Goal: Register for event/course: Sign up to attend an event or enroll in a course

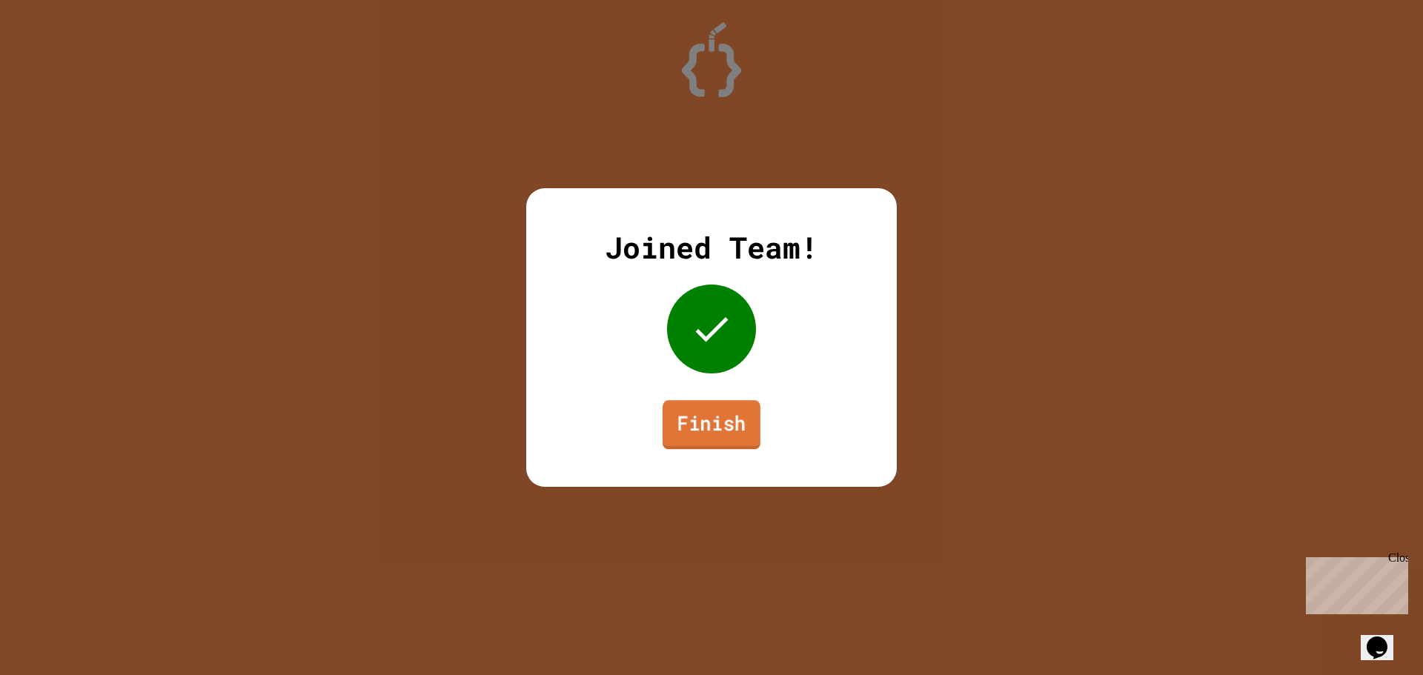
click at [690, 426] on link "Finish" at bounding box center [712, 424] width 98 height 49
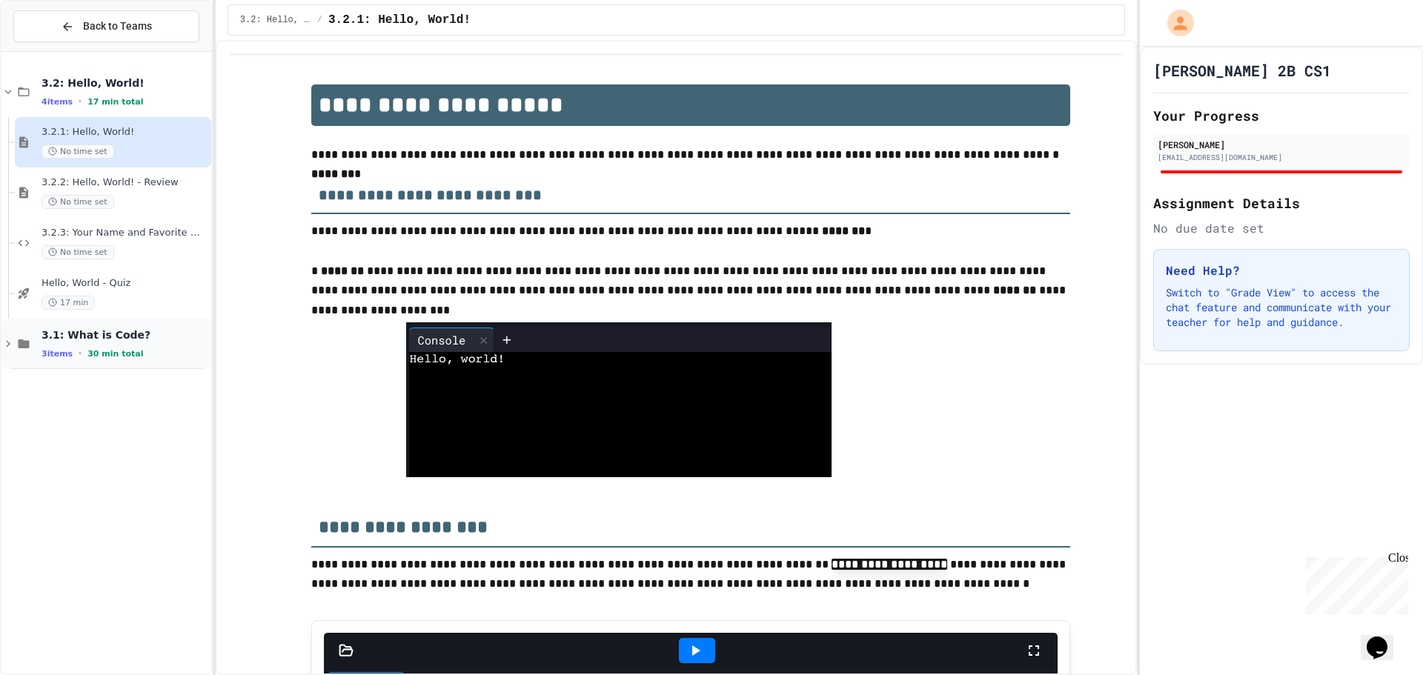
click at [136, 345] on div "3.1: What is Code? 3 items • 30 min total" at bounding box center [125, 343] width 167 height 31
click at [129, 142] on div "3.2.1: Hello, World! No time set" at bounding box center [125, 142] width 167 height 33
click at [136, 105] on div "4 items • 17 min total" at bounding box center [125, 102] width 167 height 12
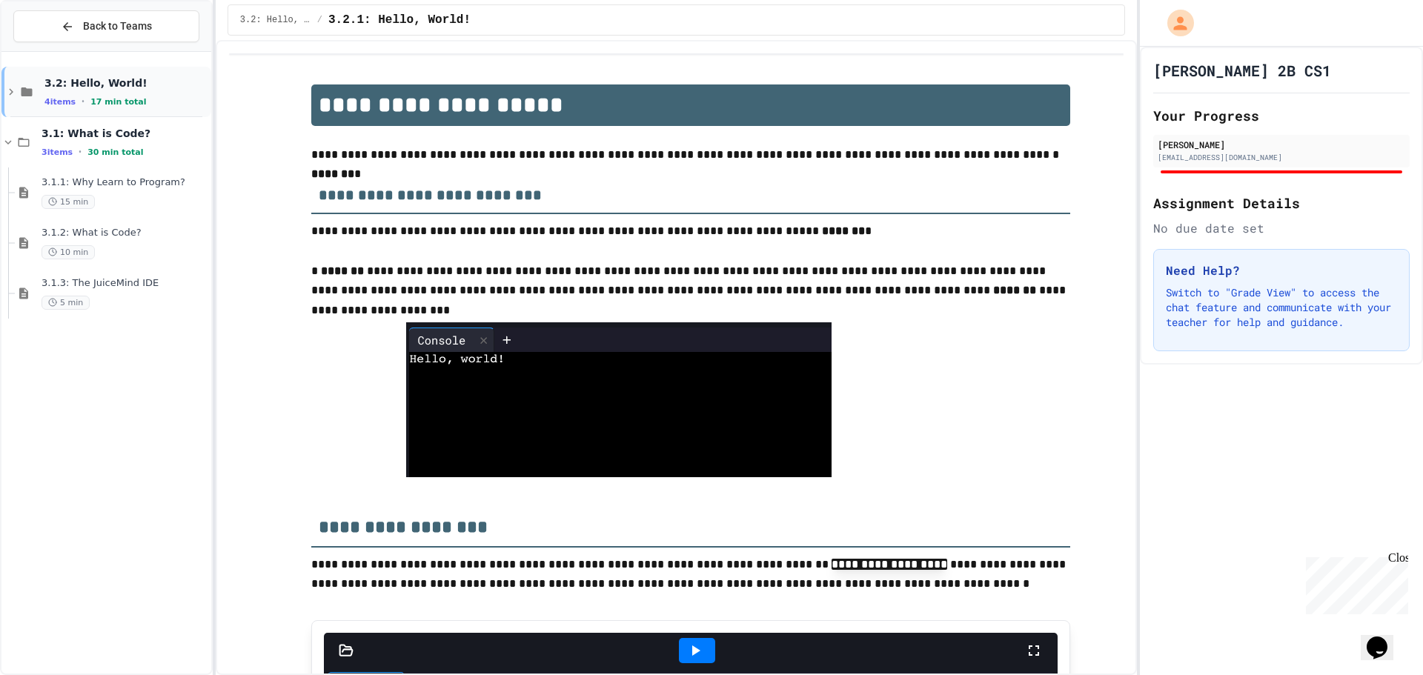
click at [137, 108] on div "3.2: Hello, World! 4 items • 17 min total" at bounding box center [106, 92] width 210 height 50
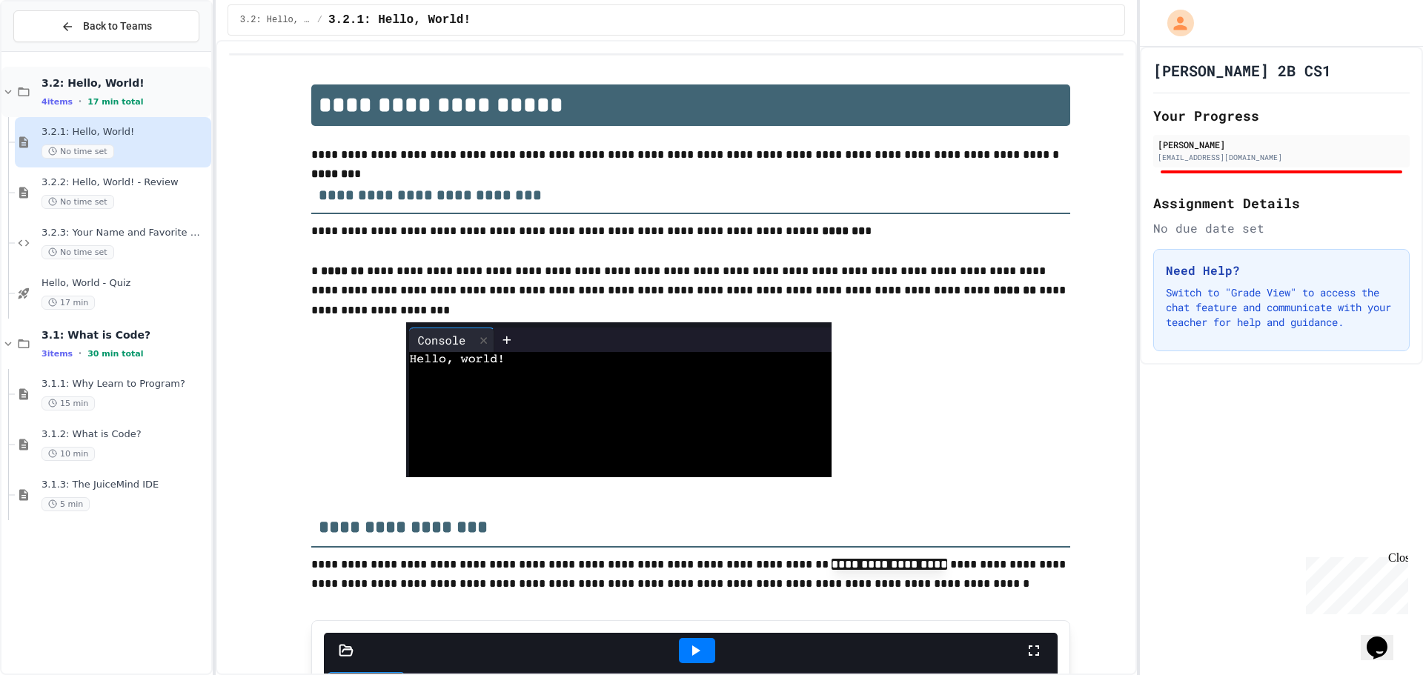
click at [139, 102] on div "4 items • 17 min total" at bounding box center [125, 102] width 167 height 12
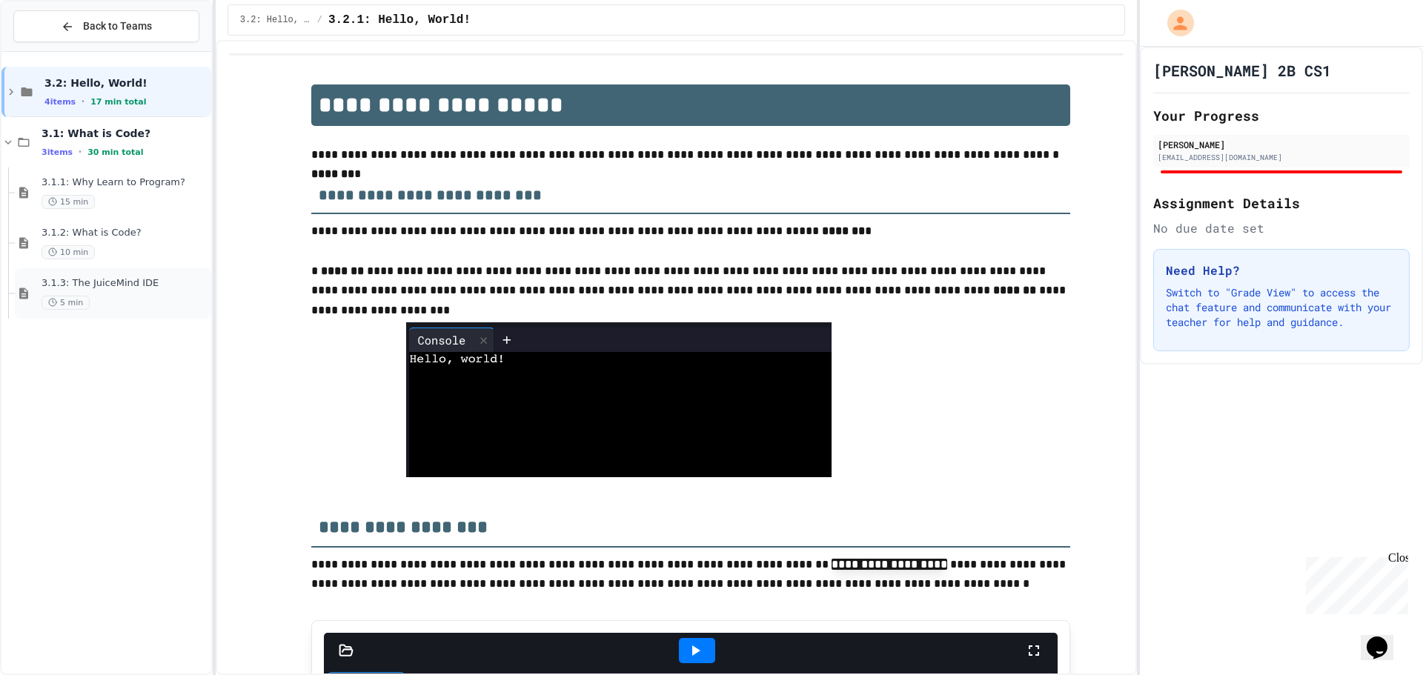
click at [127, 294] on div "3.1.3: The JuiceMind IDE 5 min" at bounding box center [125, 293] width 167 height 33
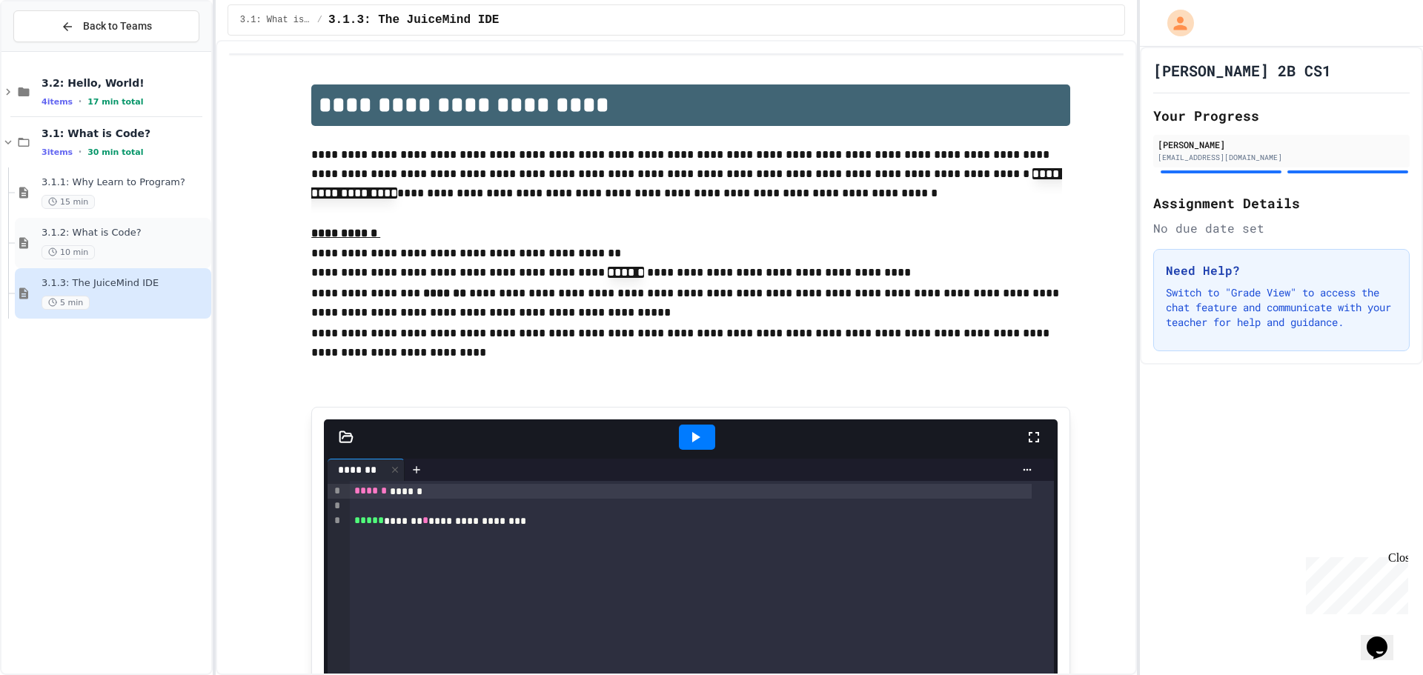
click at [141, 242] on div "3.1.2: What is Code? 10 min" at bounding box center [125, 243] width 167 height 33
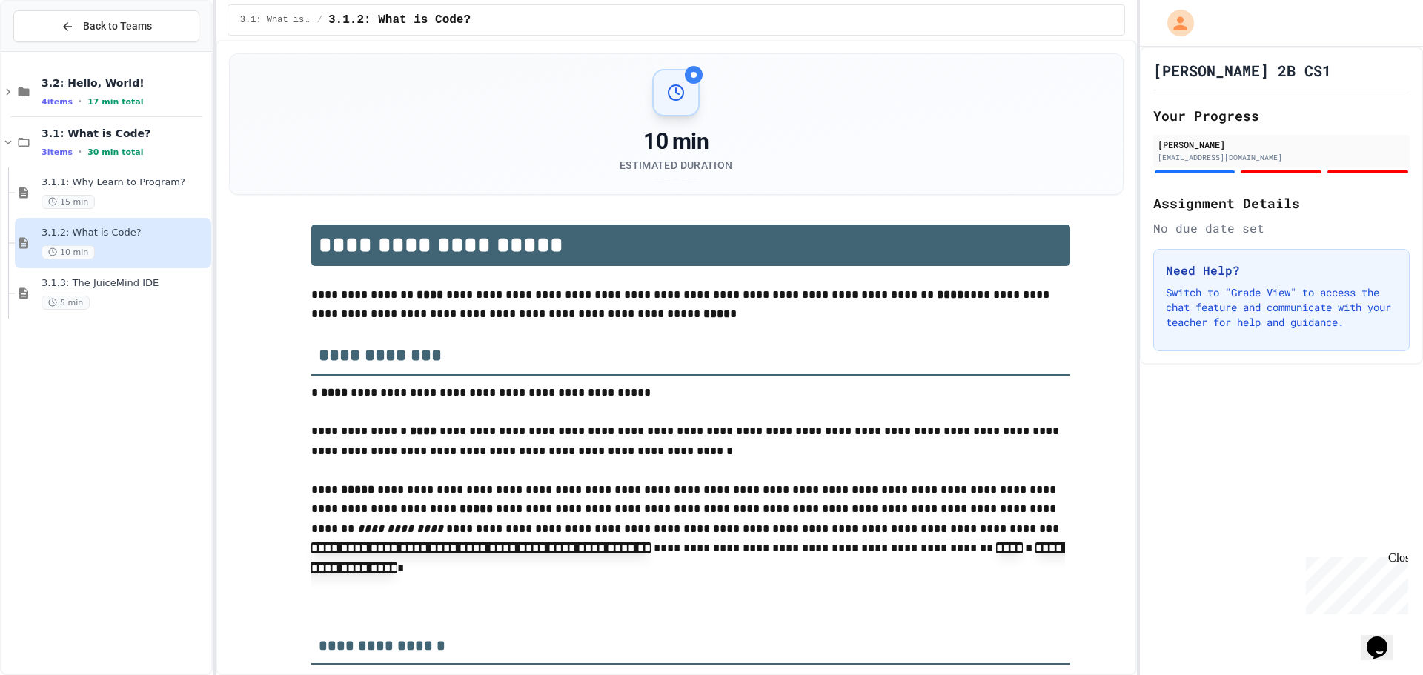
click at [136, 204] on div "15 min" at bounding box center [125, 202] width 167 height 14
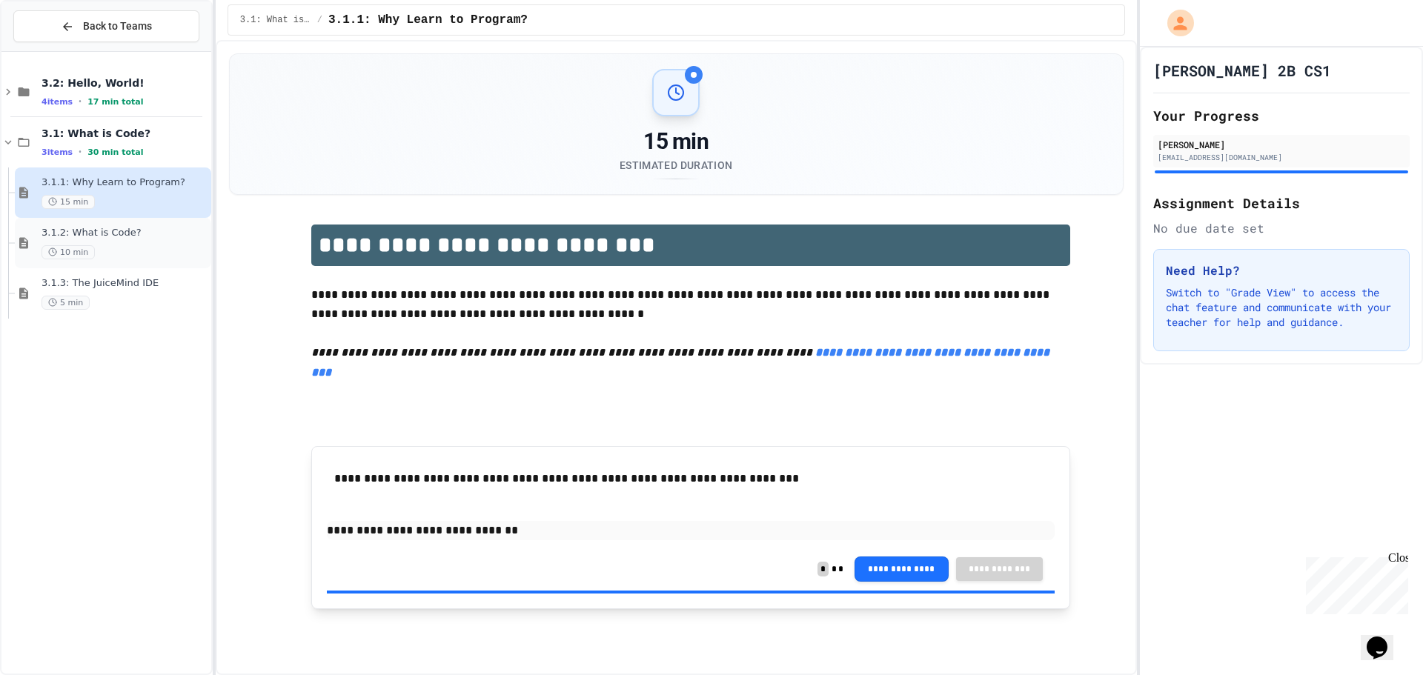
click at [132, 241] on div "3.1.2: What is Code? 10 min" at bounding box center [125, 243] width 167 height 33
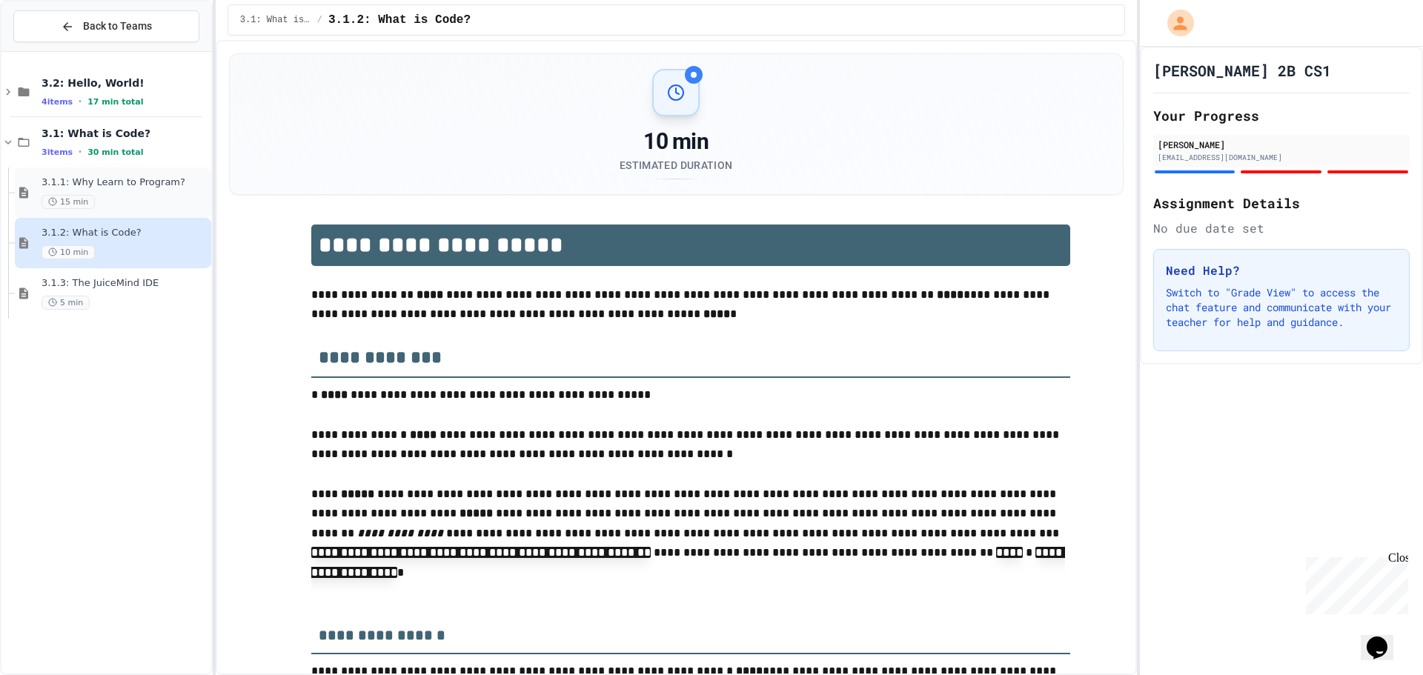
click at [153, 195] on div "15 min" at bounding box center [125, 202] width 167 height 14
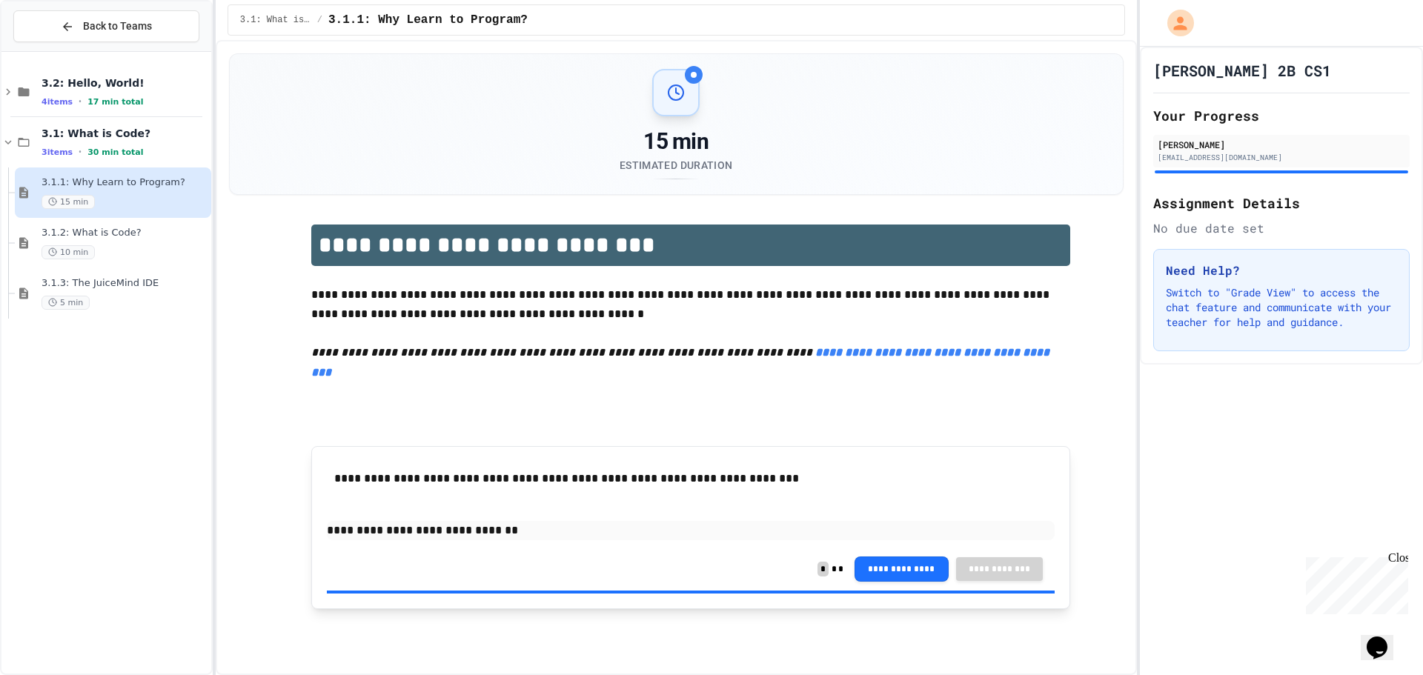
click at [156, 152] on div "3 items • 30 min total" at bounding box center [125, 152] width 167 height 12
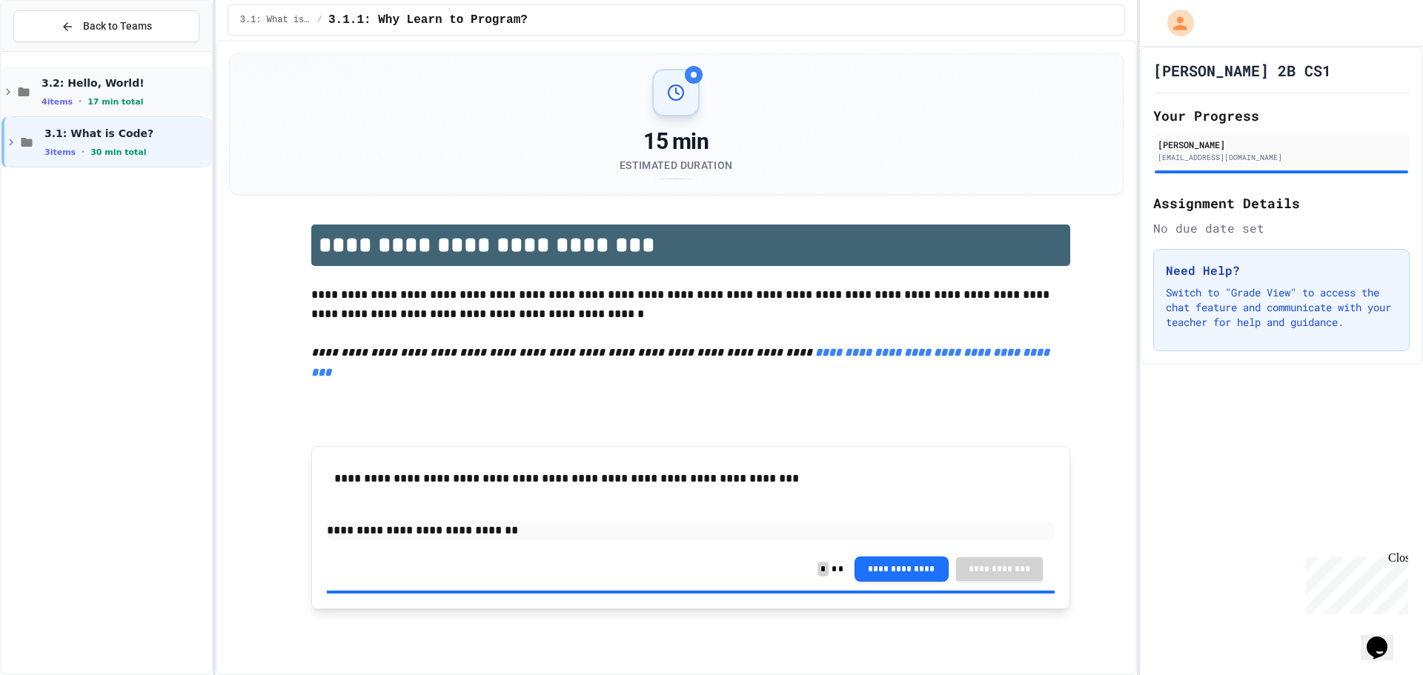
click at [170, 98] on div "4 items • 17 min total" at bounding box center [125, 102] width 167 height 12
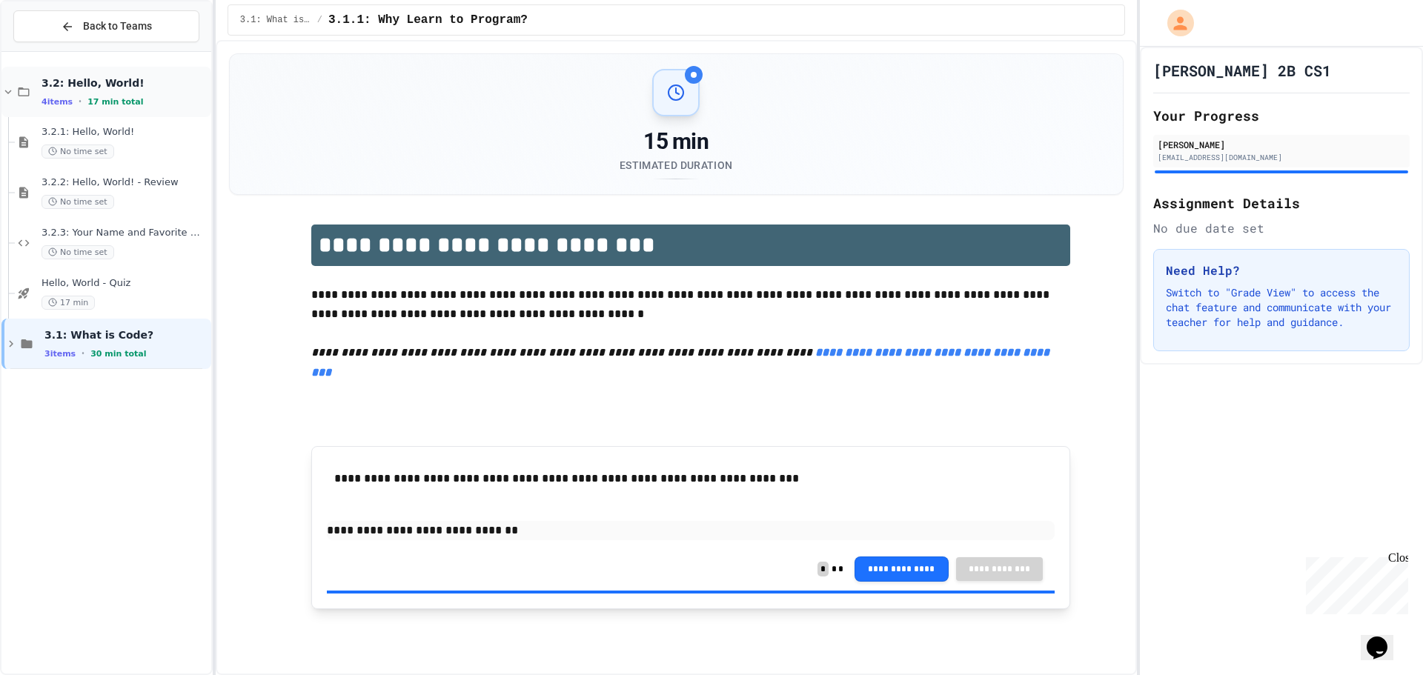
click at [143, 109] on div "3.2: Hello, World! 4 items • 17 min total" at bounding box center [106, 92] width 210 height 50
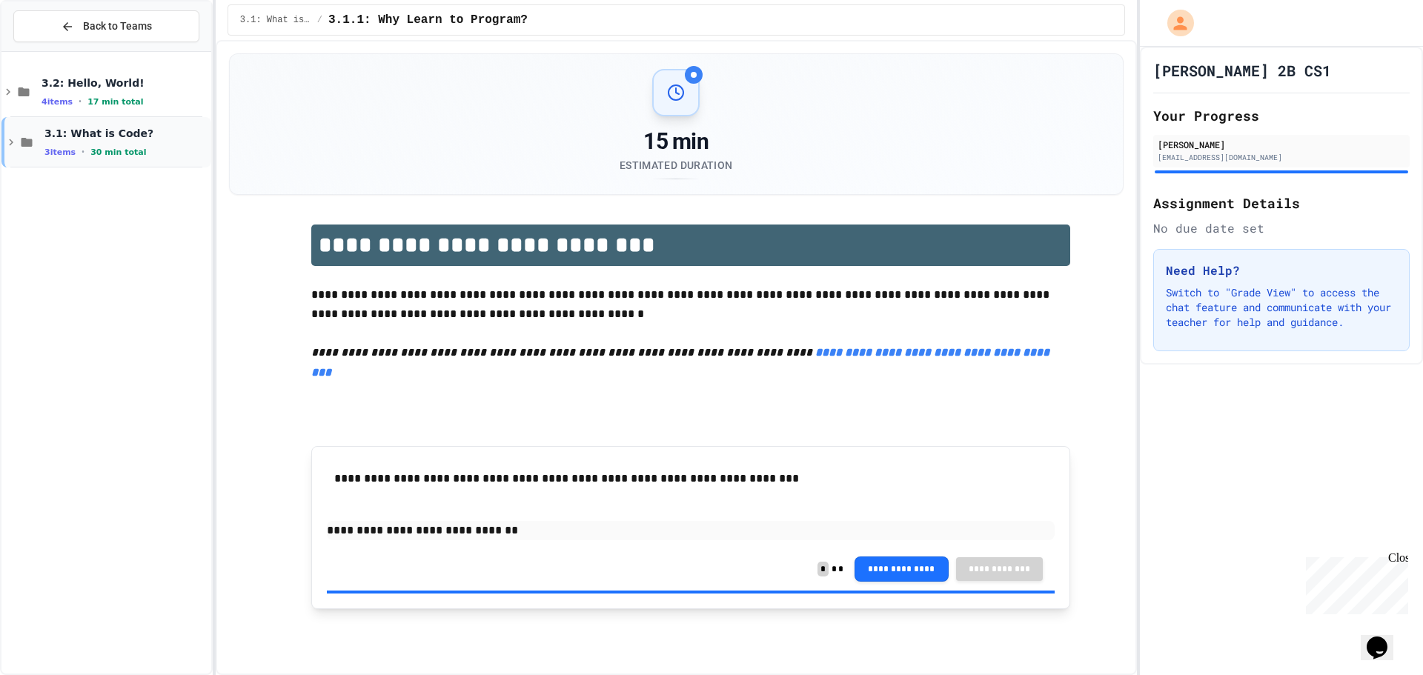
click at [143, 148] on div "3 items • 30 min total" at bounding box center [126, 152] width 164 height 12
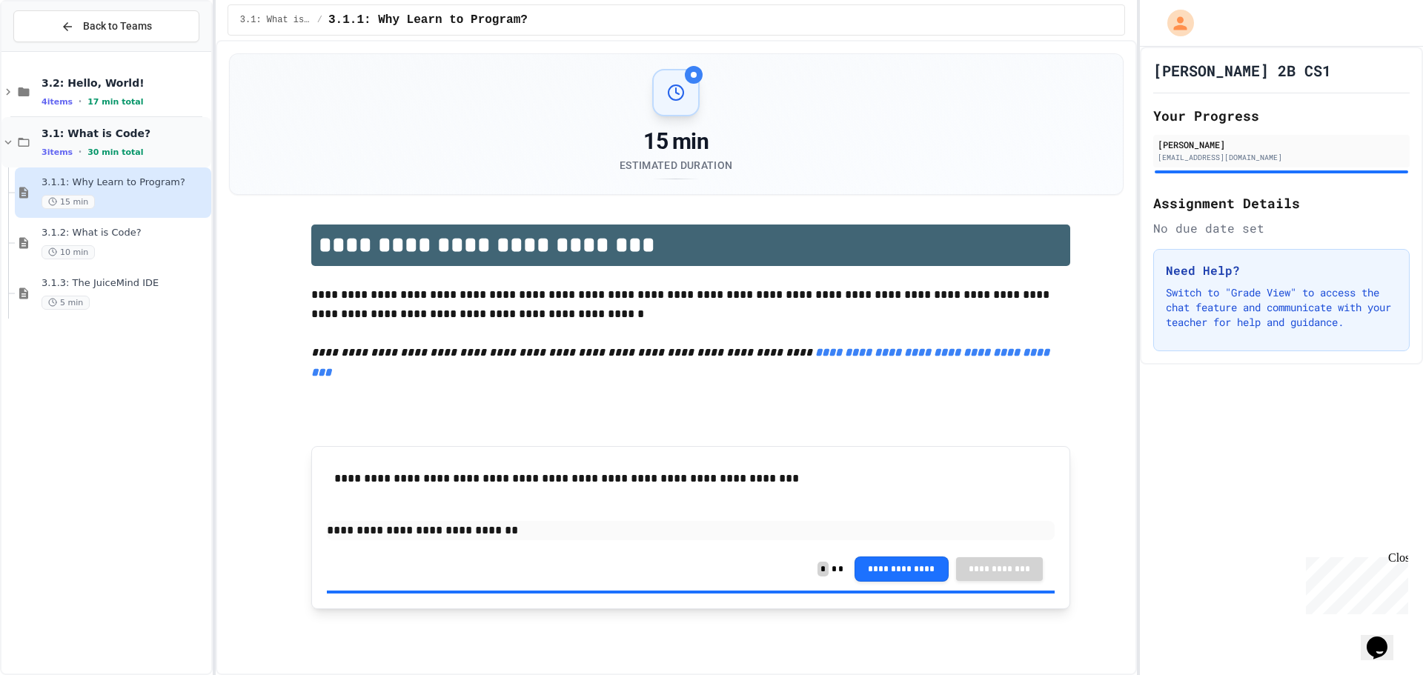
click at [143, 134] on span "3.1: What is Code?" at bounding box center [125, 133] width 167 height 13
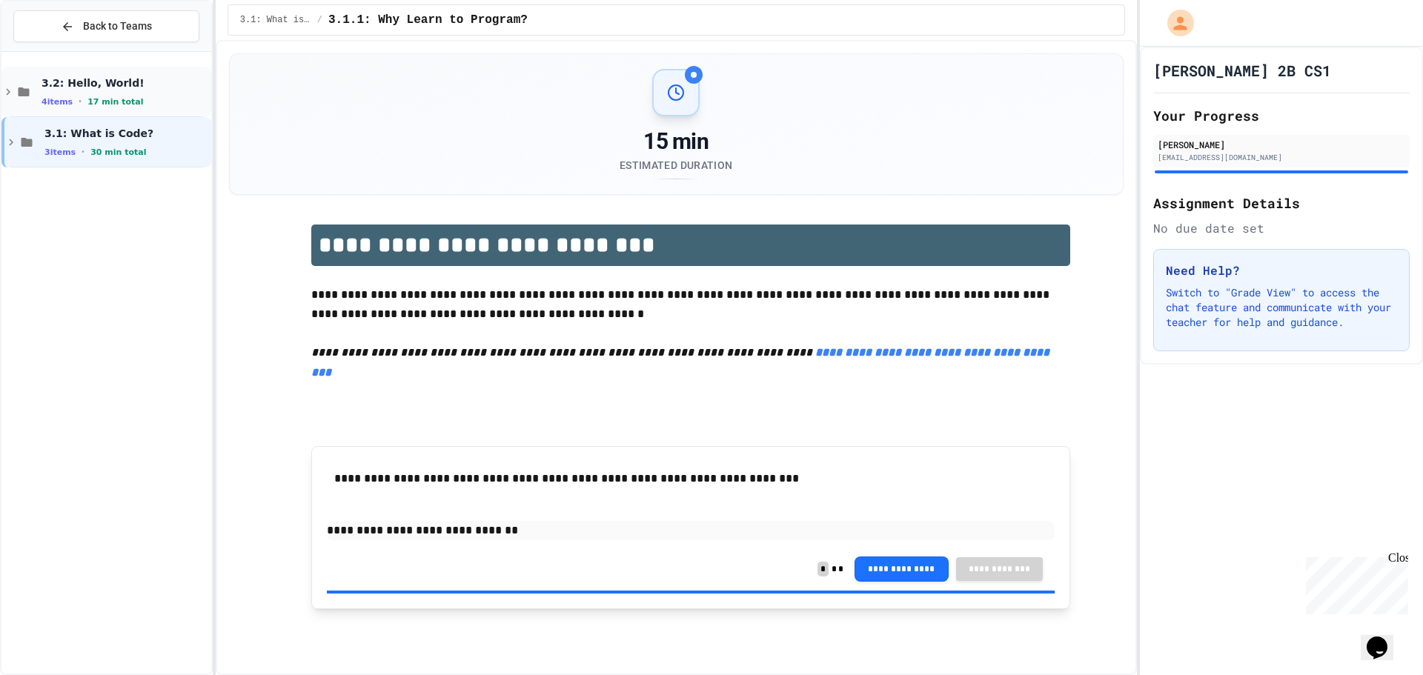
click at [135, 90] on span "3.2: Hello, World!" at bounding box center [125, 82] width 167 height 13
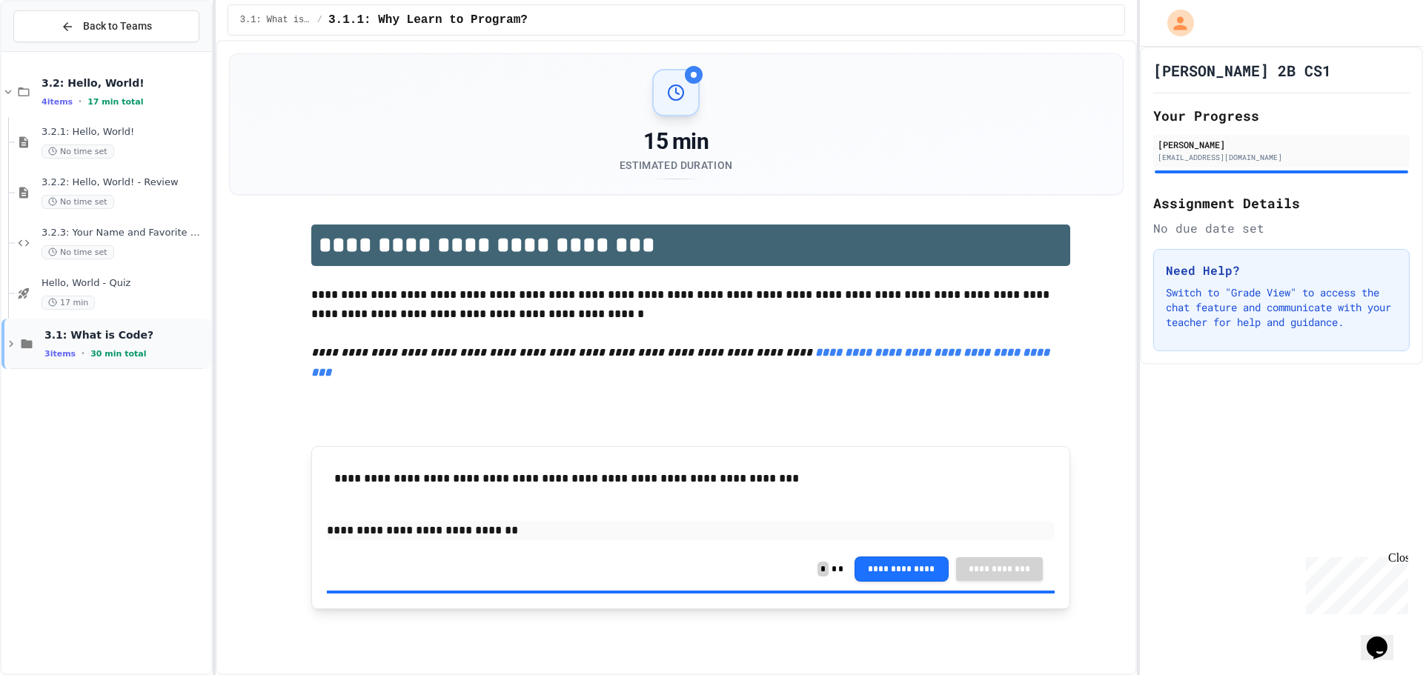
click at [144, 337] on span "3.1: What is Code?" at bounding box center [126, 334] width 164 height 13
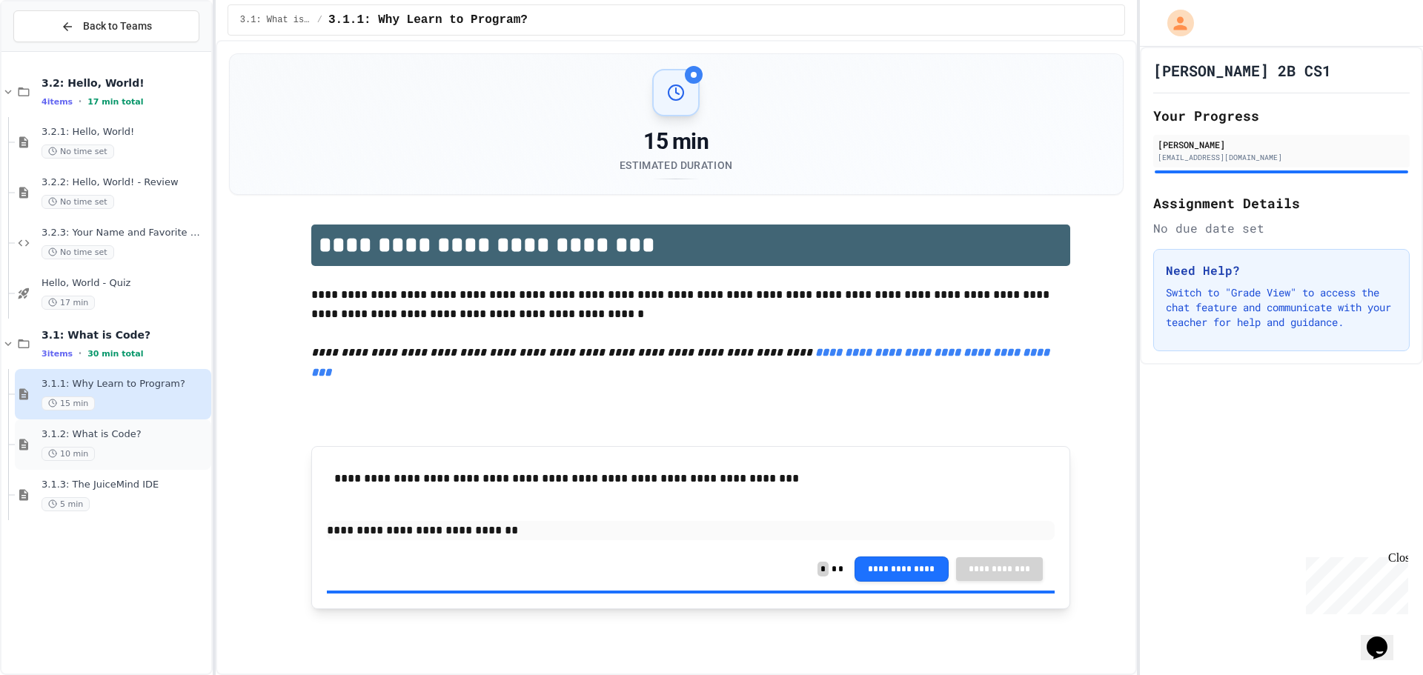
click at [125, 440] on span "3.1.2: What is Code?" at bounding box center [125, 434] width 167 height 13
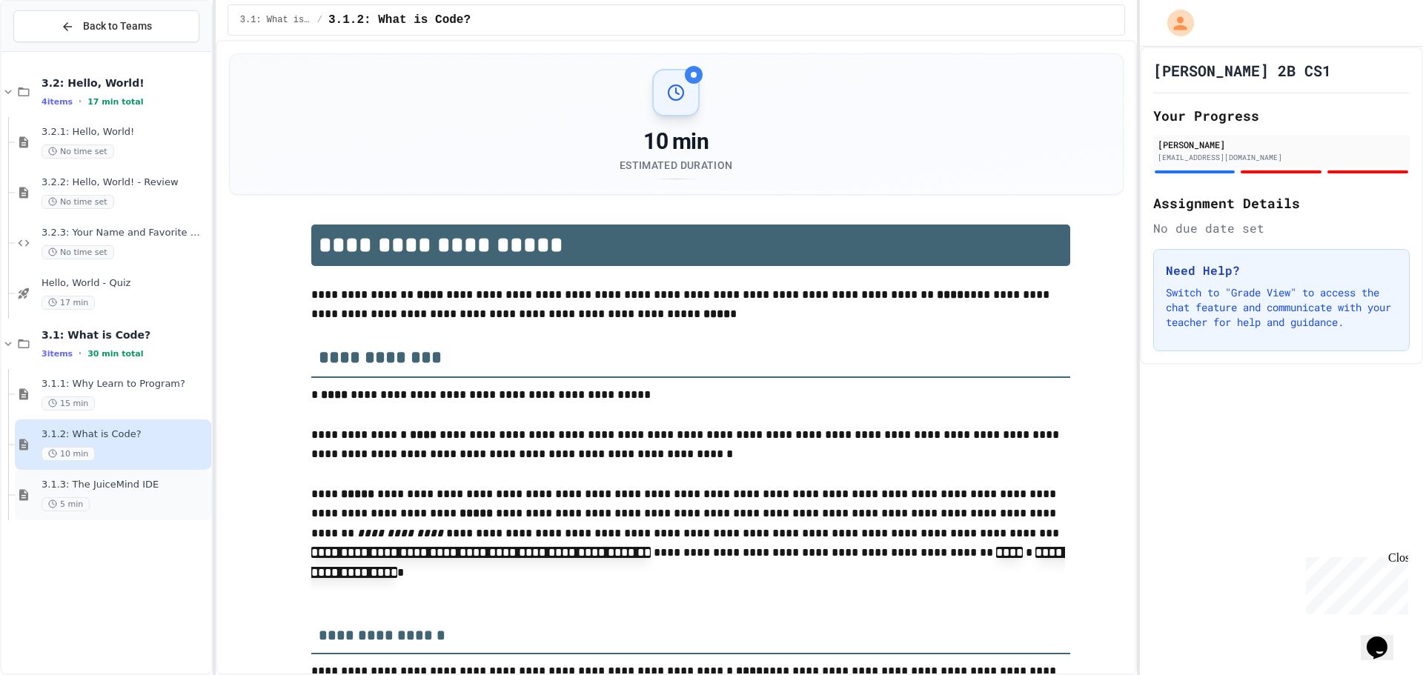
click at [133, 484] on span "3.1.3: The JuiceMind IDE" at bounding box center [125, 485] width 167 height 13
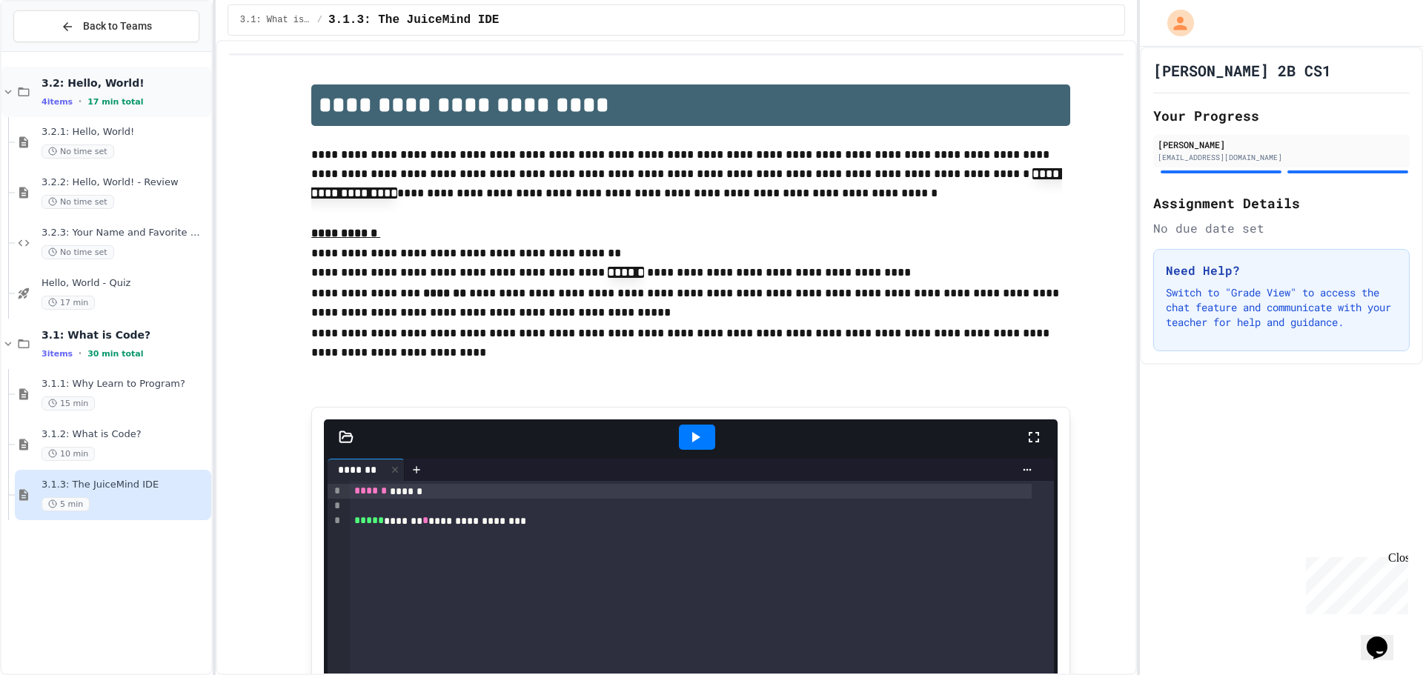
click at [93, 110] on div "3.2: Hello, World! 4 items • 17 min total" at bounding box center [106, 92] width 210 height 50
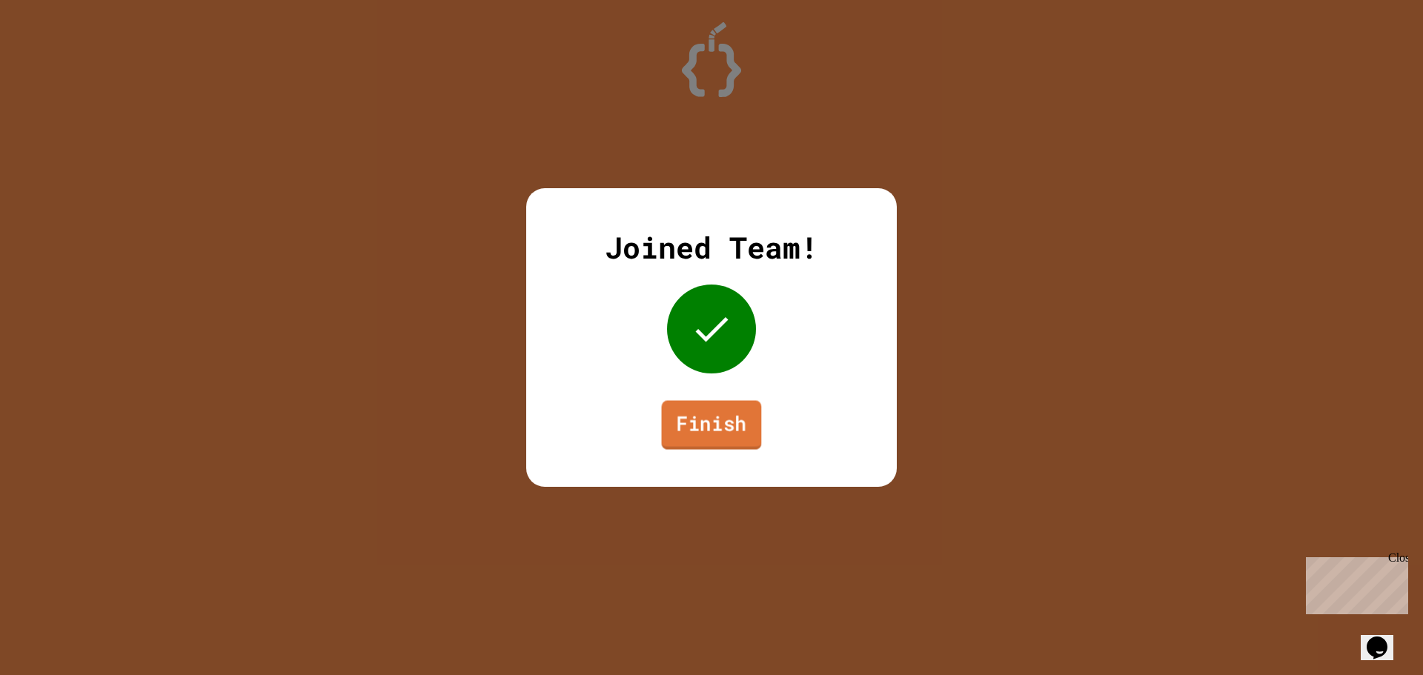
click at [729, 415] on link "Finish" at bounding box center [712, 425] width 100 height 49
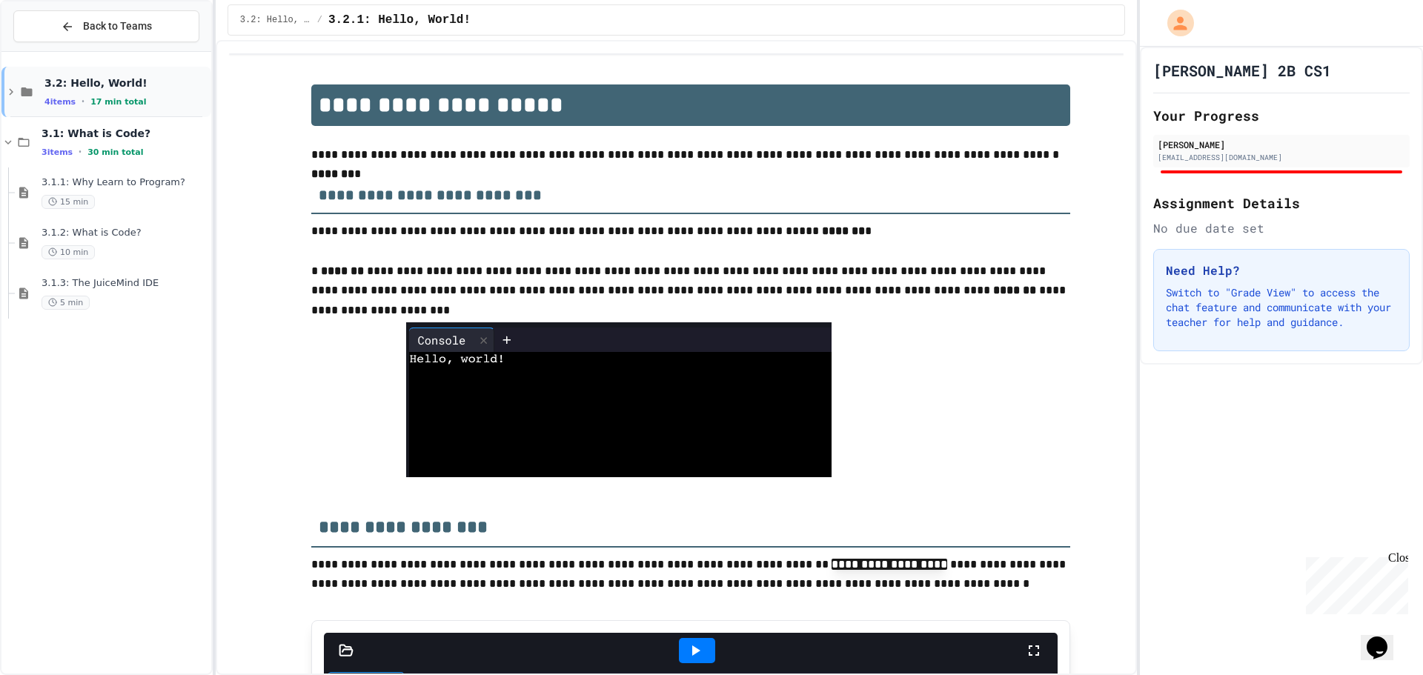
click at [106, 90] on span "3.2: Hello, World!" at bounding box center [126, 82] width 164 height 13
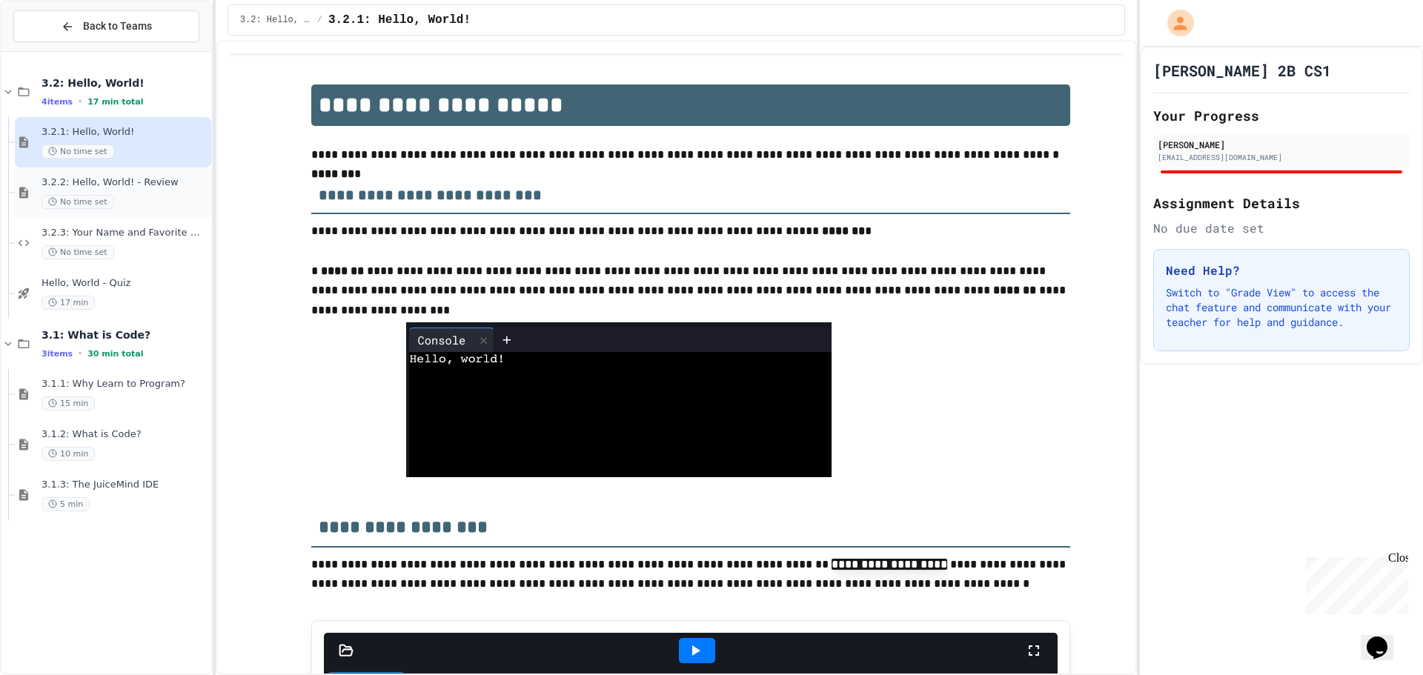
click at [169, 198] on div "No time set" at bounding box center [125, 202] width 167 height 14
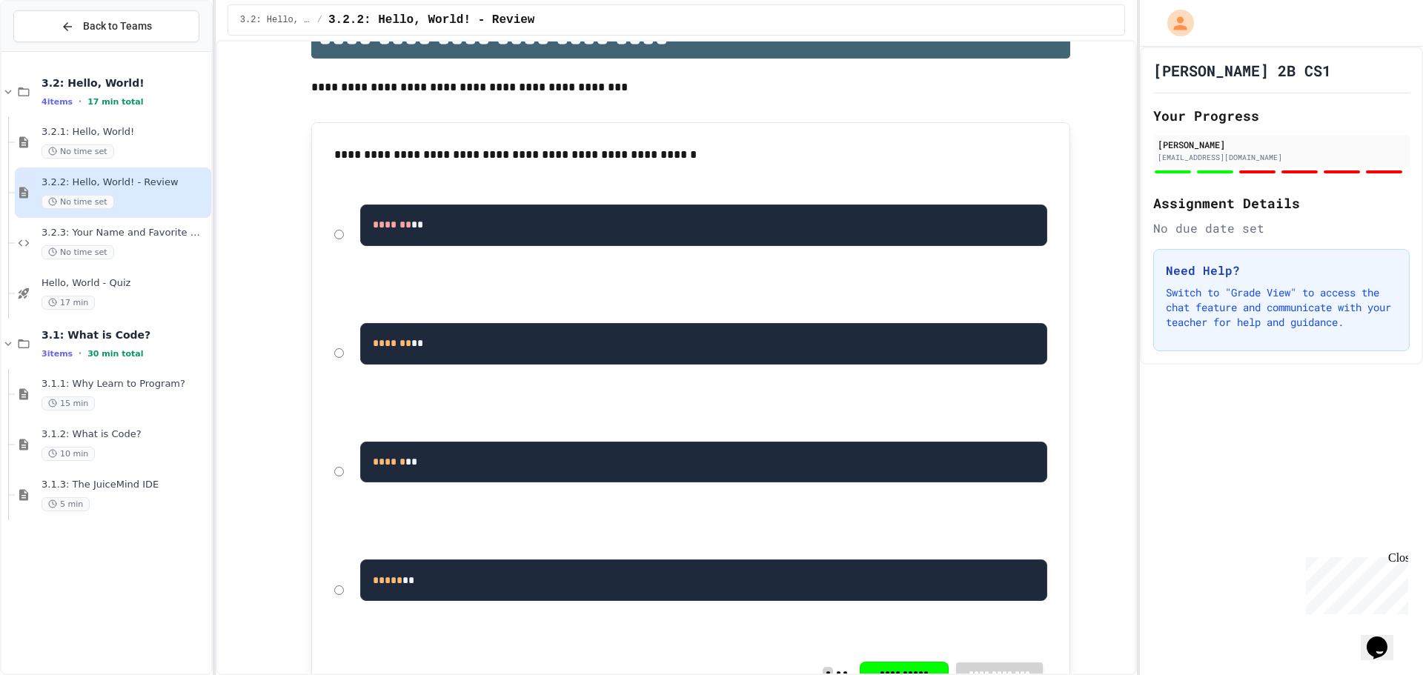
scroll to position [74, 0]
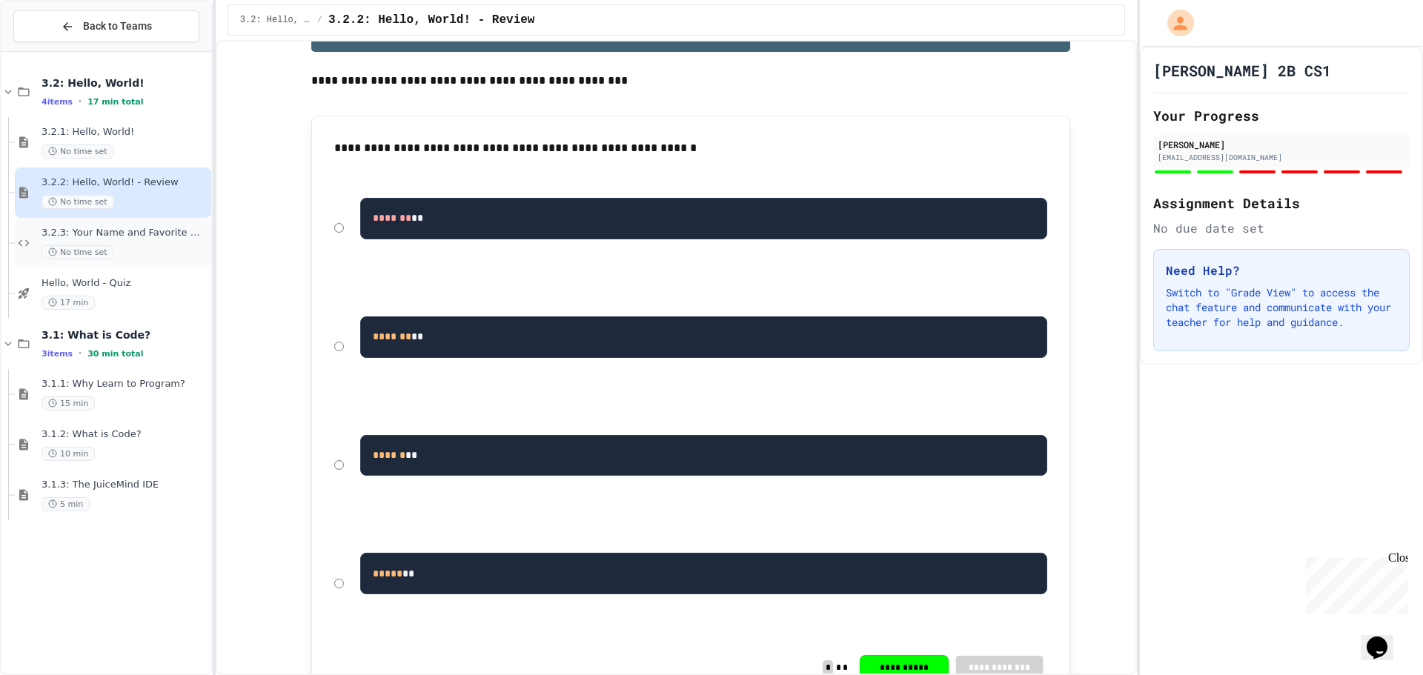
click at [157, 231] on span "3.2.3: Your Name and Favorite Movie" at bounding box center [125, 233] width 167 height 13
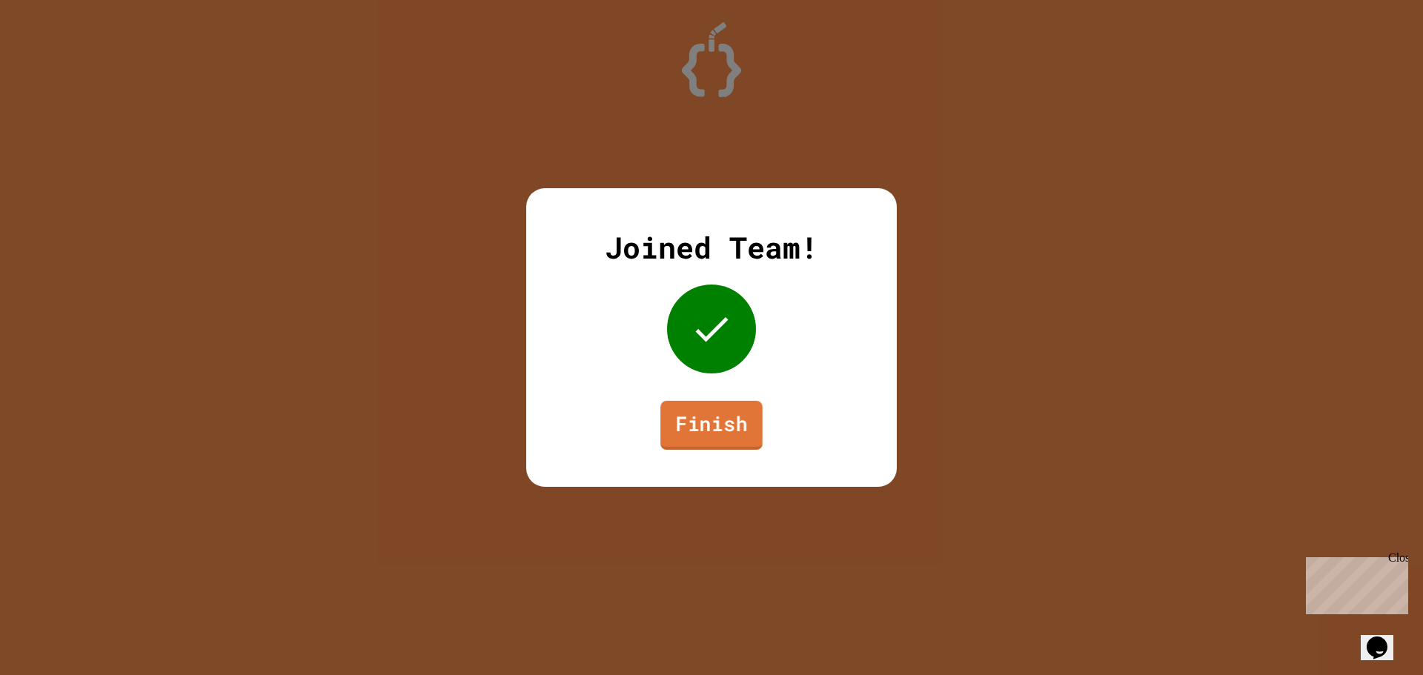
click at [723, 421] on link "Finish" at bounding box center [711, 425] width 102 height 49
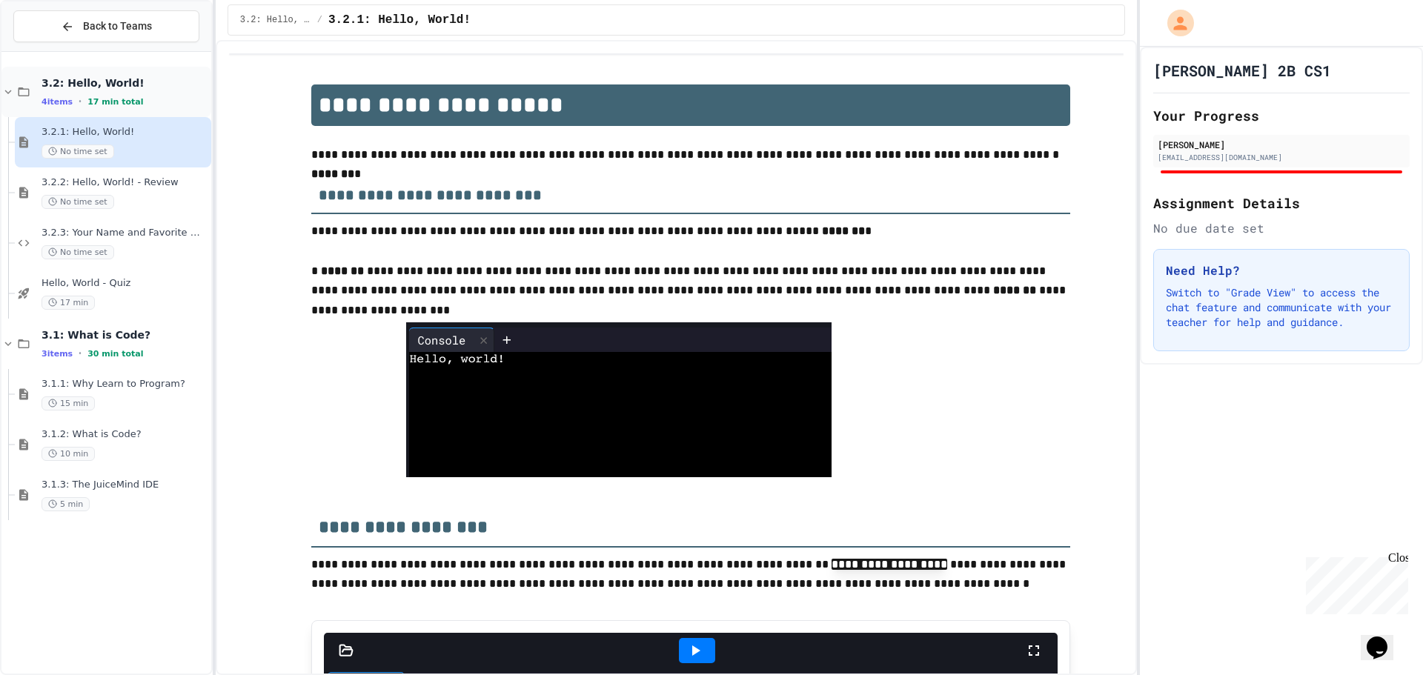
click at [147, 97] on div "4 items • 17 min total" at bounding box center [125, 102] width 167 height 12
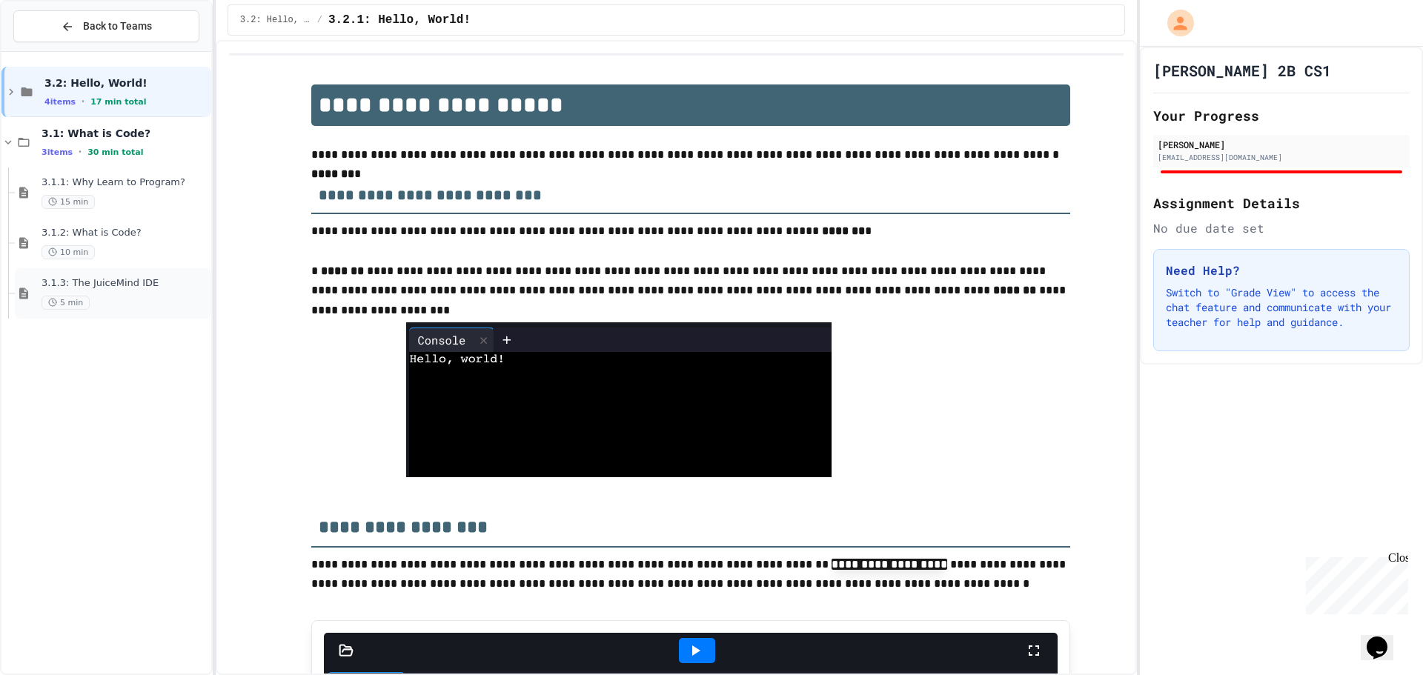
click at [173, 288] on span "3.1.3: The JuiceMind IDE" at bounding box center [125, 283] width 167 height 13
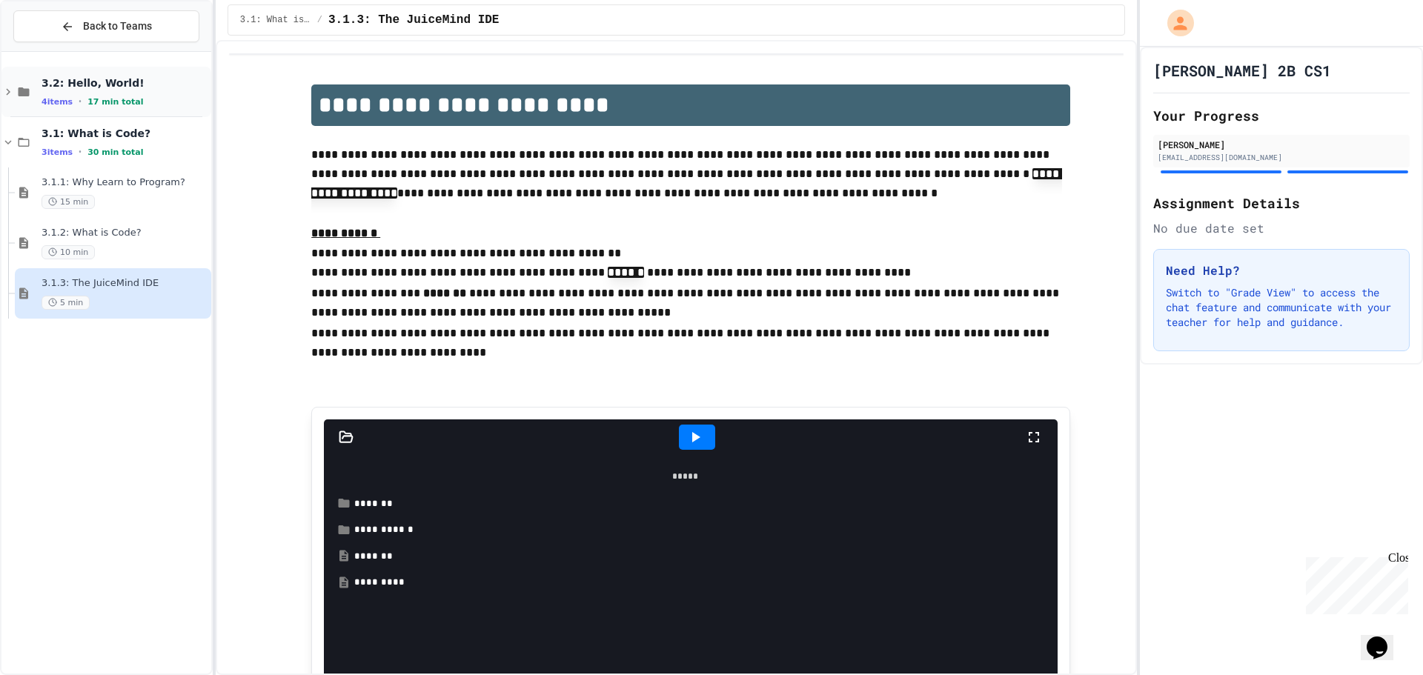
click at [139, 85] on span "3.2: Hello, World!" at bounding box center [125, 82] width 167 height 13
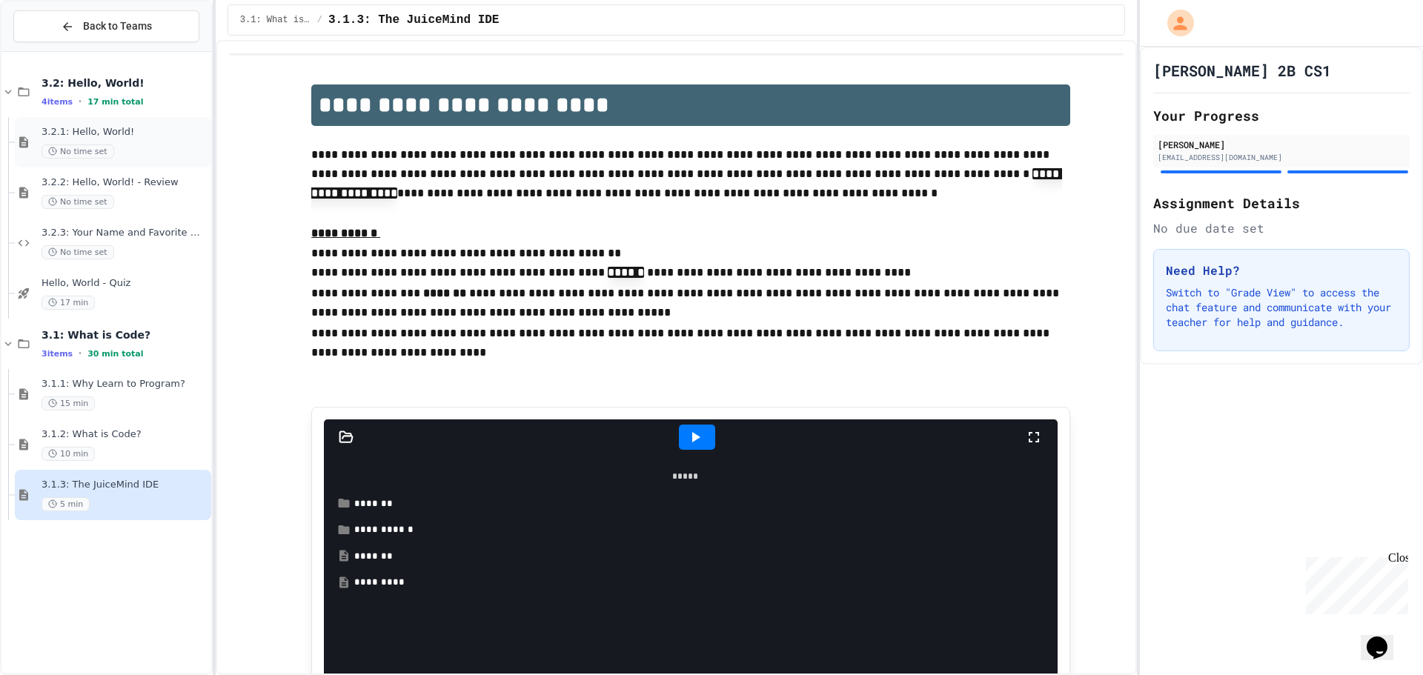
click at [143, 140] on div "3.2.1: Hello, World! No time set" at bounding box center [125, 142] width 167 height 33
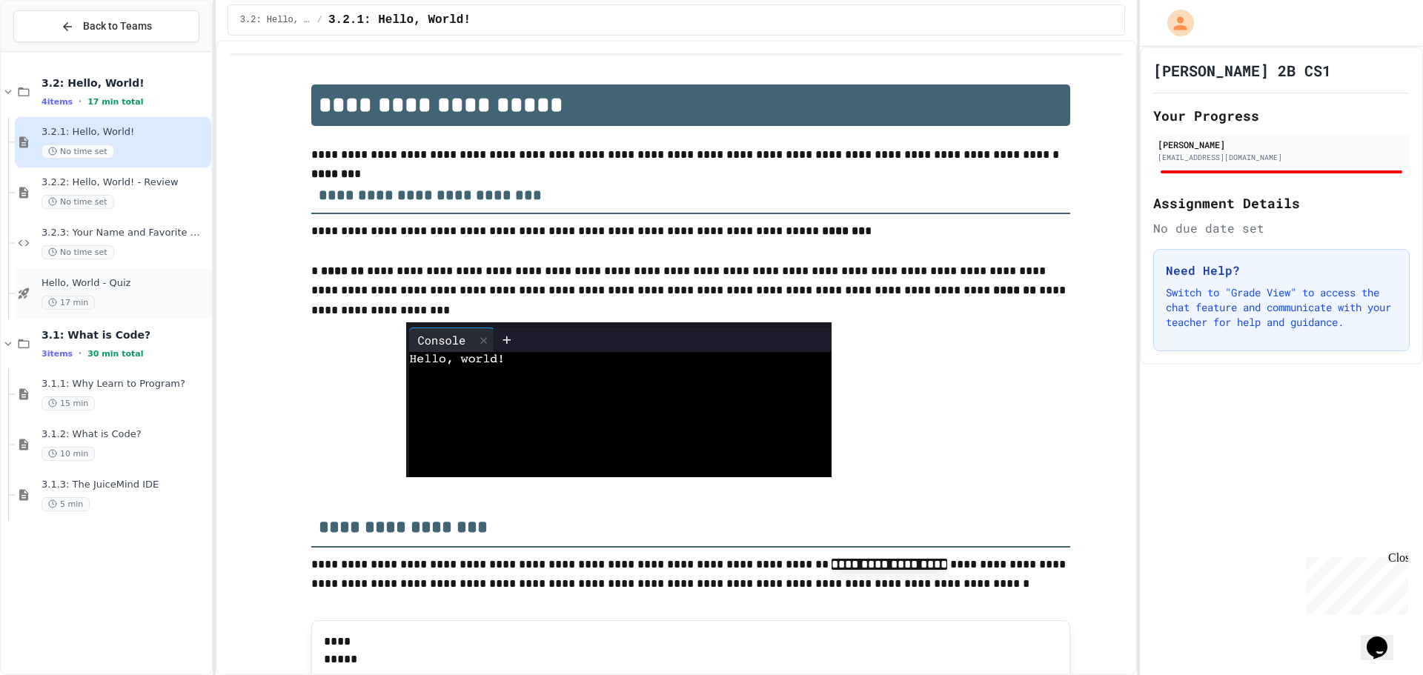
click at [140, 308] on div "17 min" at bounding box center [125, 303] width 167 height 14
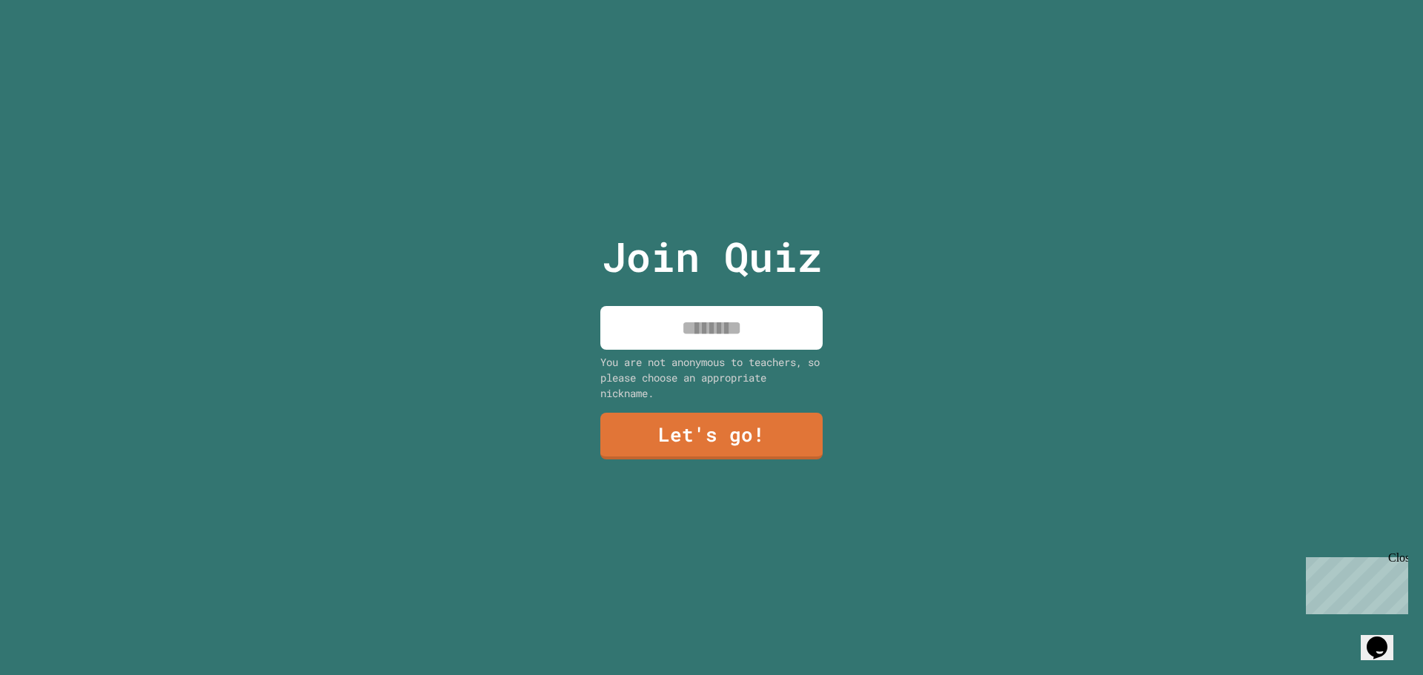
click at [681, 325] on input at bounding box center [711, 328] width 222 height 44
click at [746, 330] on input at bounding box center [711, 328] width 222 height 44
type input "*********"
click at [706, 413] on link "Let's go!" at bounding box center [711, 434] width 216 height 49
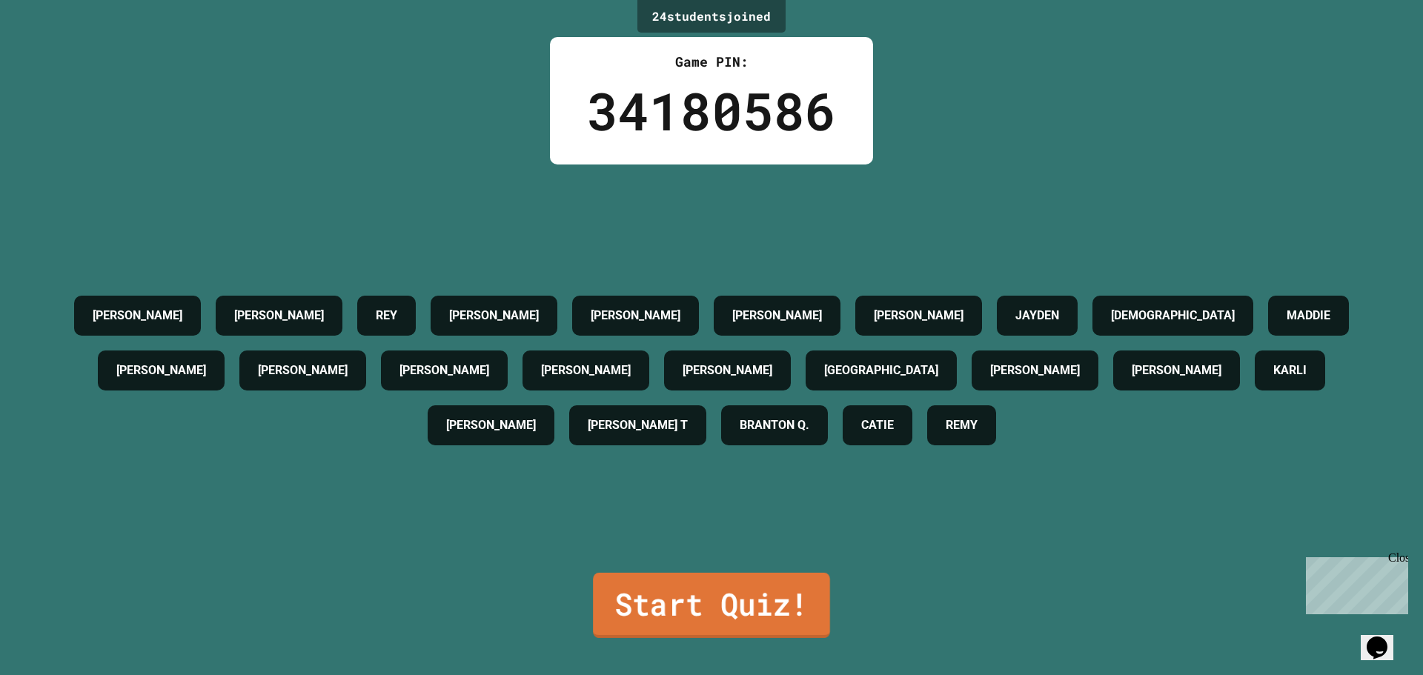
click at [729, 594] on link "Start Quiz!" at bounding box center [711, 605] width 237 height 65
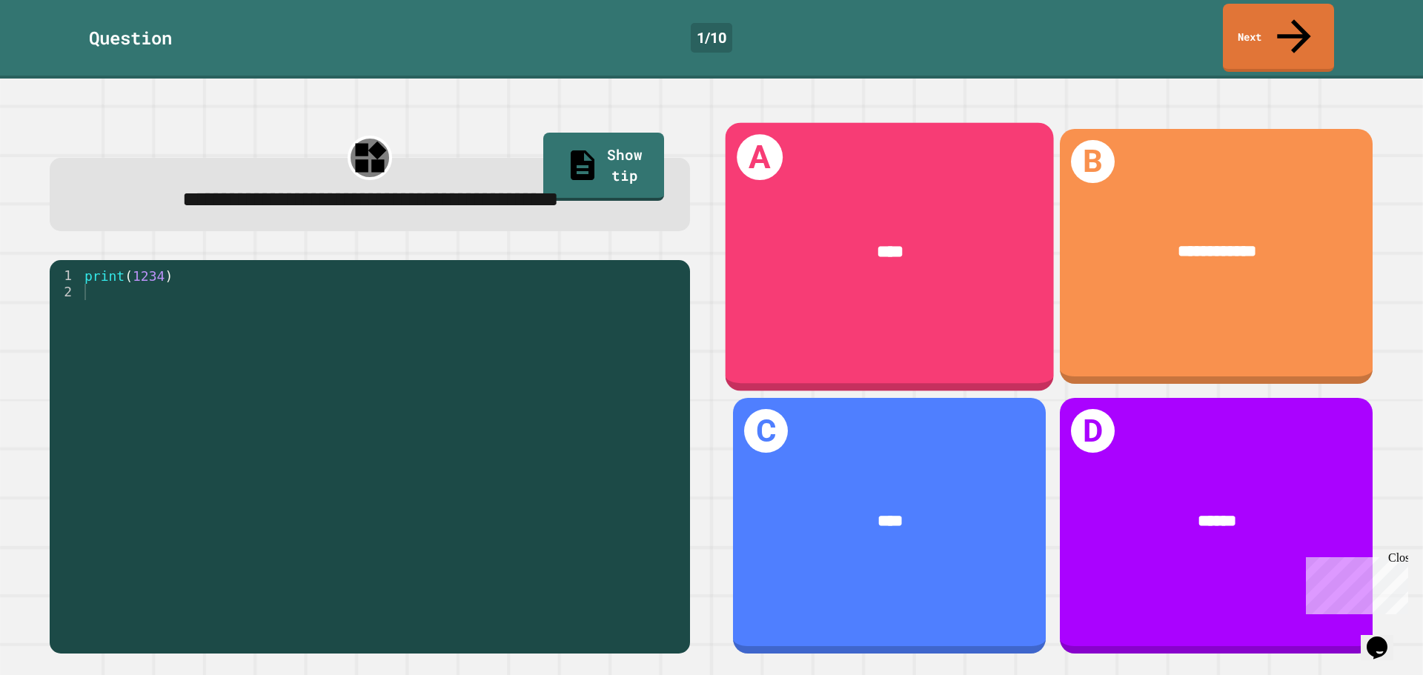
click at [870, 311] on div "A ****" at bounding box center [890, 256] width 328 height 268
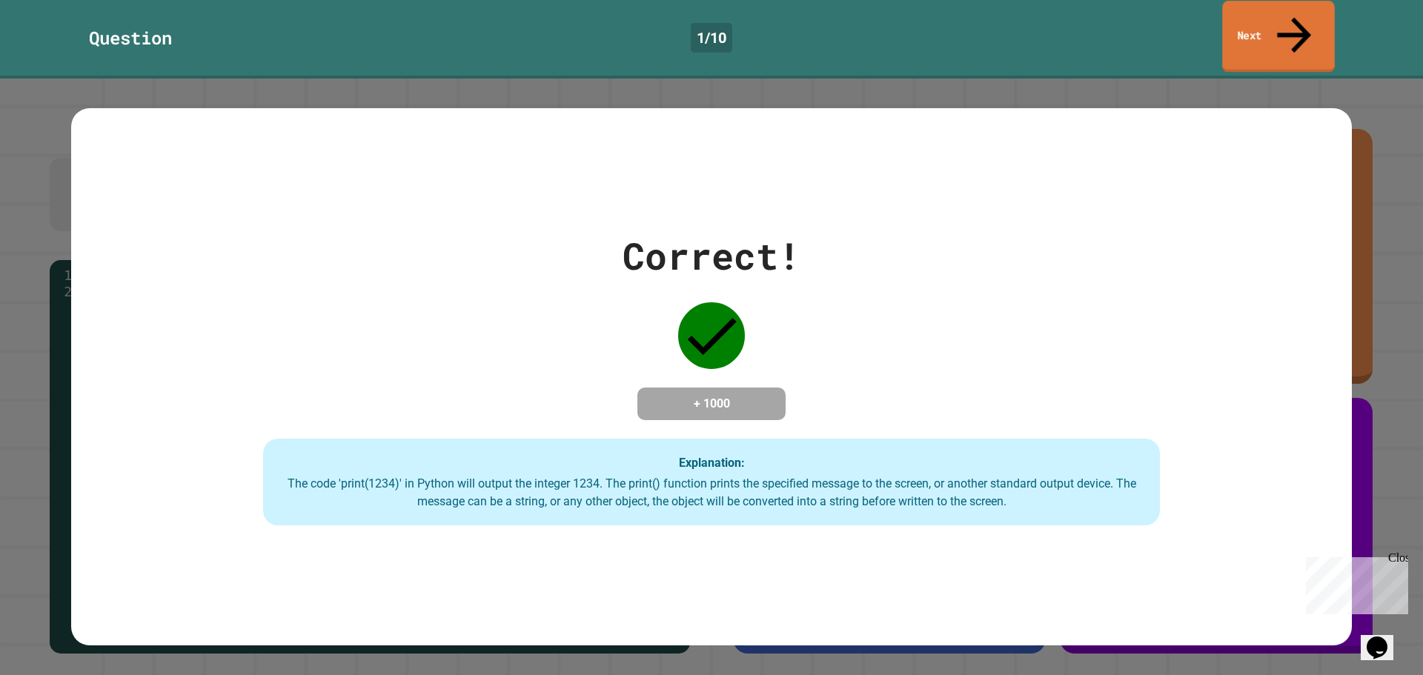
click at [1241, 11] on link "Next" at bounding box center [1278, 37] width 113 height 72
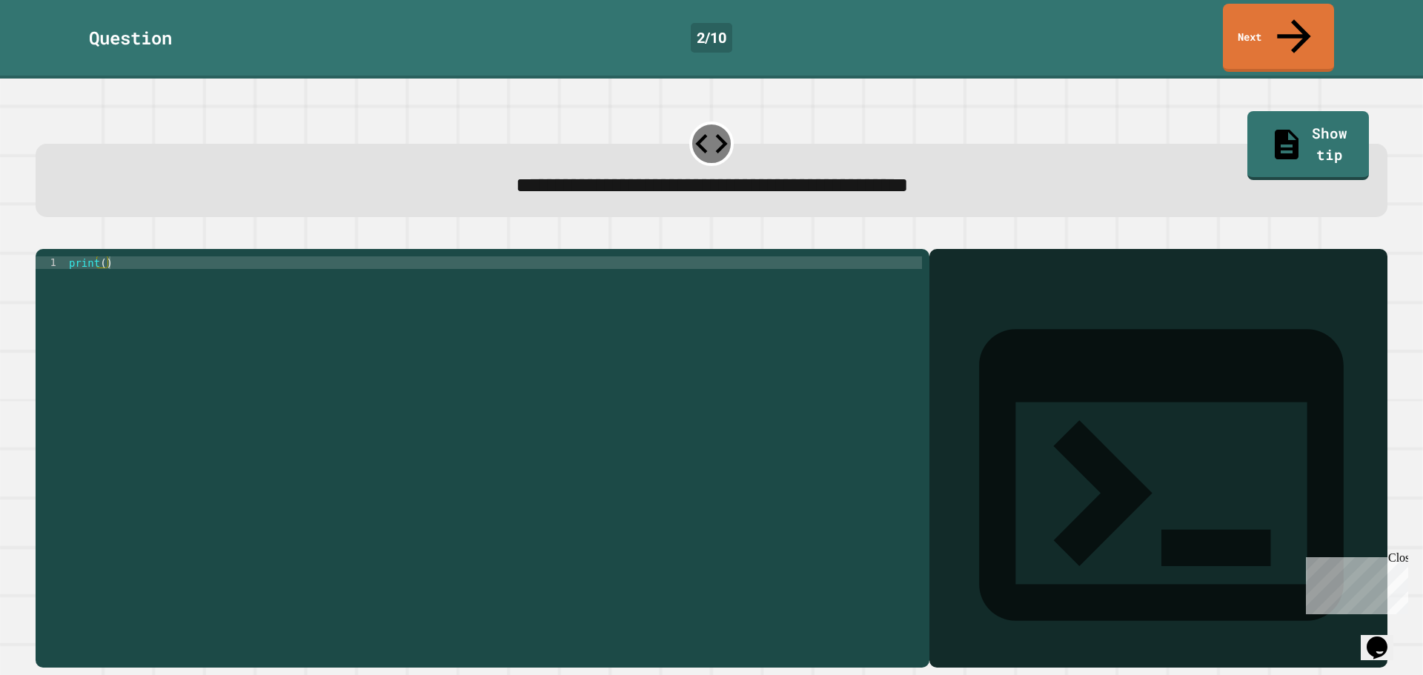
click at [964, 265] on div "Output shell" at bounding box center [1159, 484] width 458 height 471
click at [216, 328] on div "print ( )" at bounding box center [494, 457] width 856 height 403
click at [43, 237] on button "button" at bounding box center [43, 237] width 0 height 0
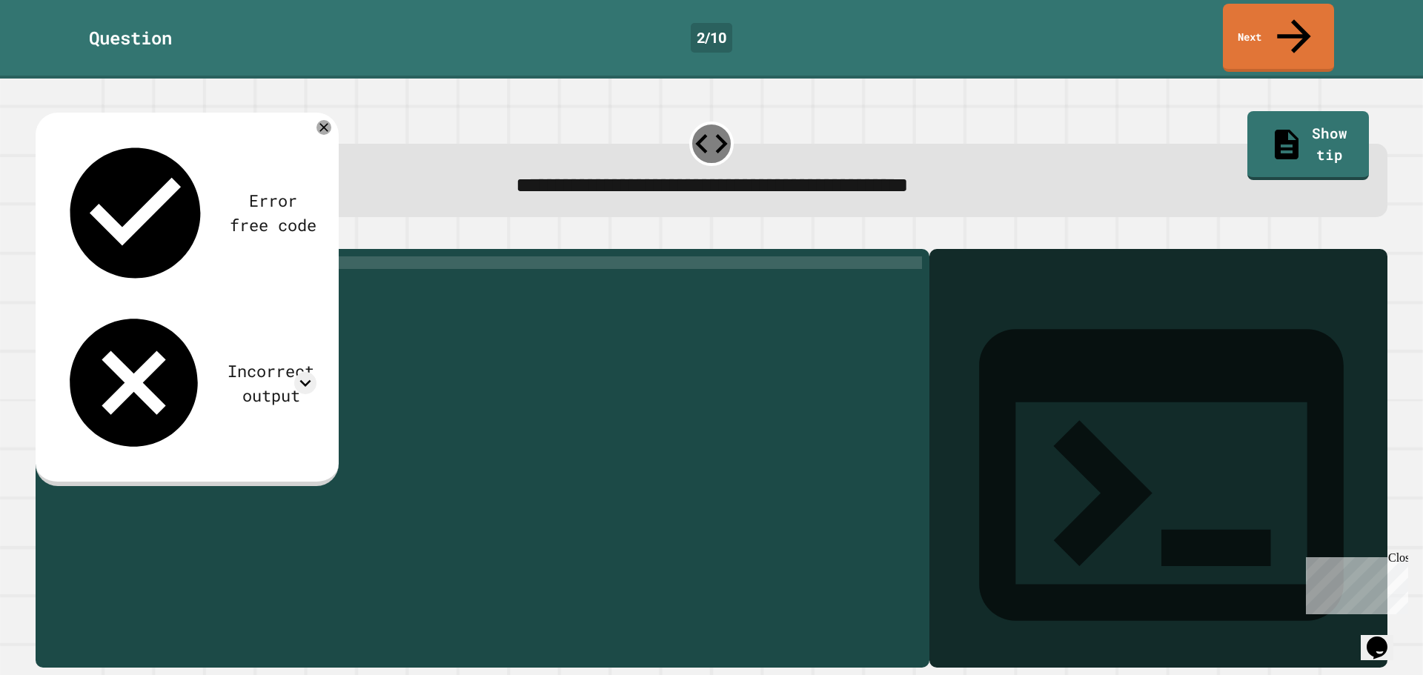
click at [229, 188] on div "Error free code" at bounding box center [272, 212] width 87 height 49
click at [321, 119] on icon at bounding box center [324, 128] width 18 height 18
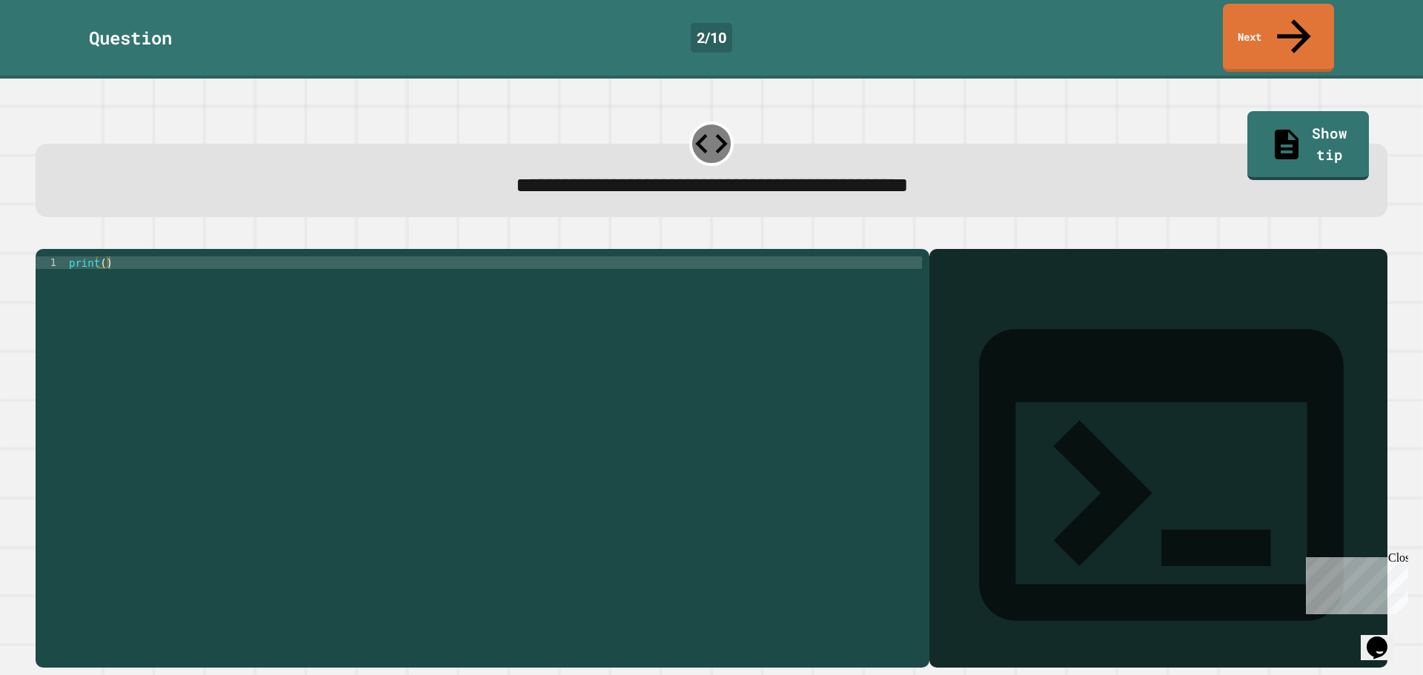
click at [701, 125] on icon at bounding box center [711, 144] width 39 height 39
drag, startPoint x: 818, startPoint y: 163, endPoint x: 853, endPoint y: 165, distance: 35.7
click at [818, 175] on span "**********" at bounding box center [712, 185] width 393 height 21
click at [1277, 108] on link "Show tip" at bounding box center [1308, 144] width 121 height 72
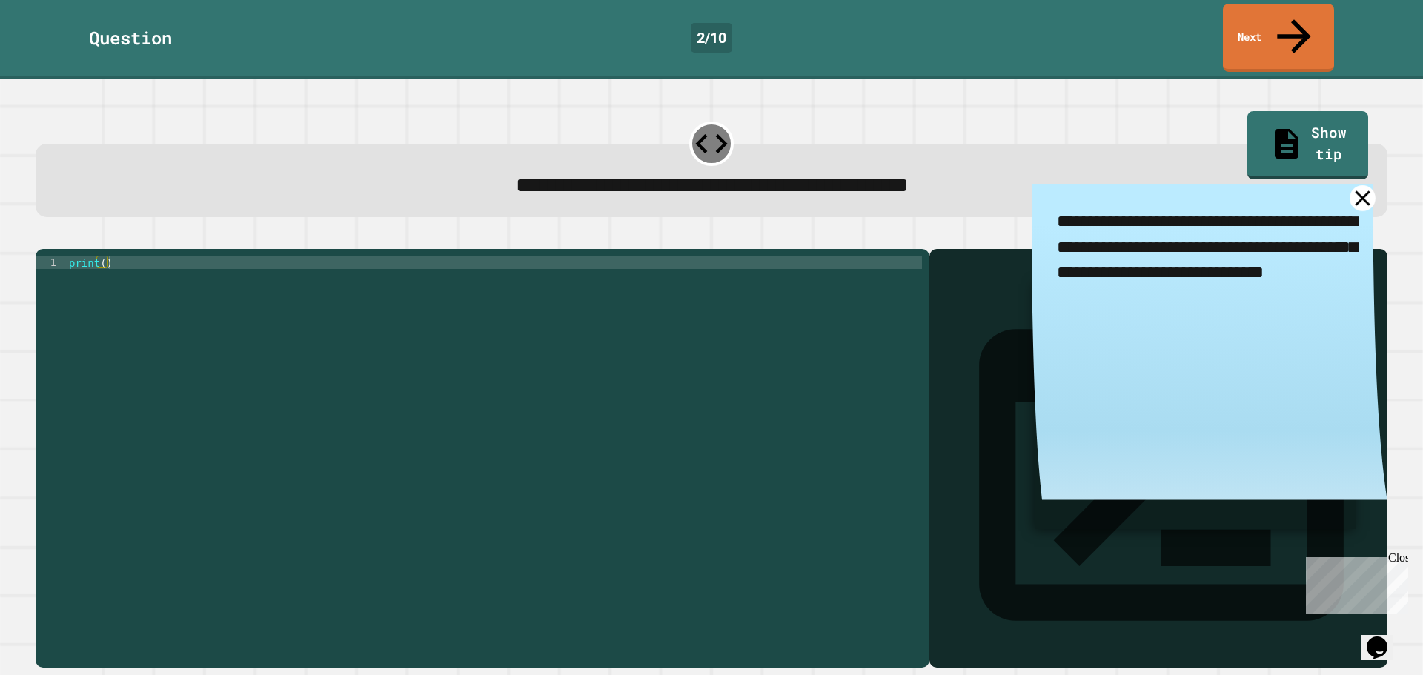
click at [1355, 191] on icon at bounding box center [1362, 198] width 15 height 15
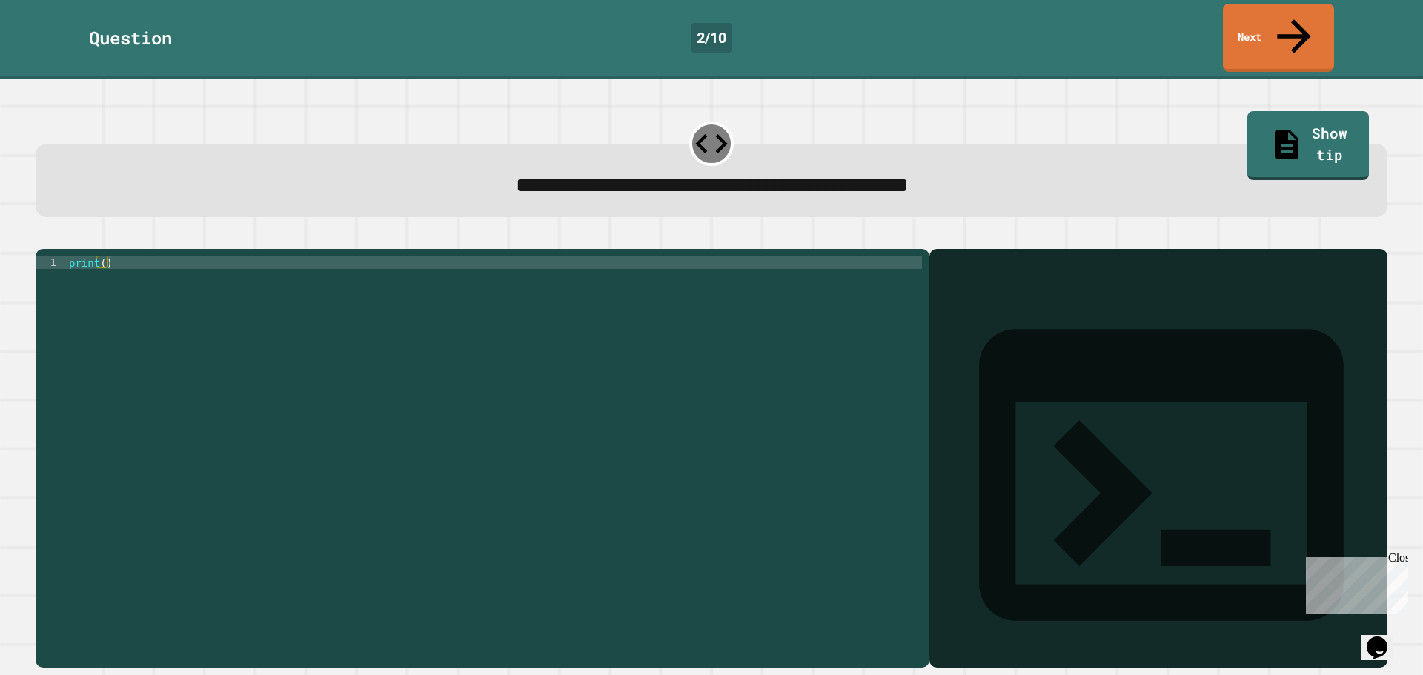
click at [322, 342] on div "print ( )" at bounding box center [494, 457] width 856 height 403
type textarea "**********"
click at [1264, 18] on link "Next" at bounding box center [1279, 37] width 108 height 72
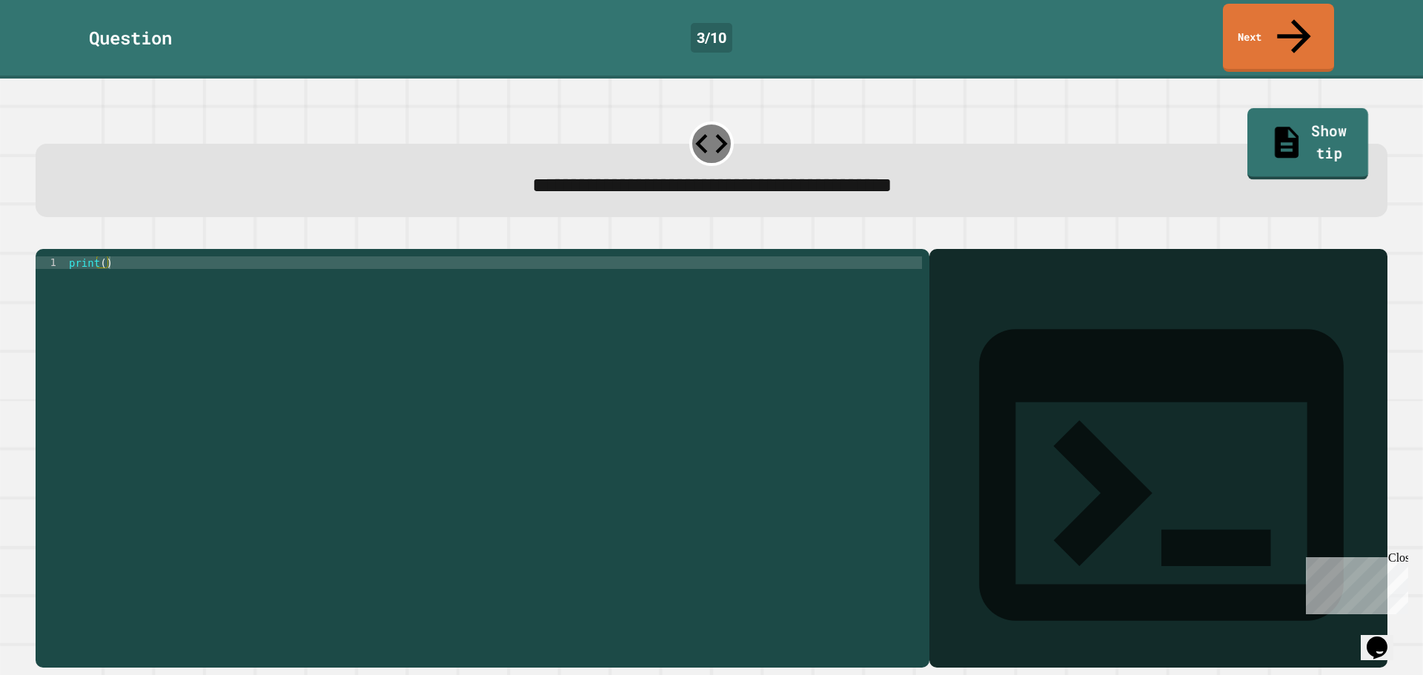
click at [1248, 108] on link "Show tip" at bounding box center [1308, 144] width 121 height 72
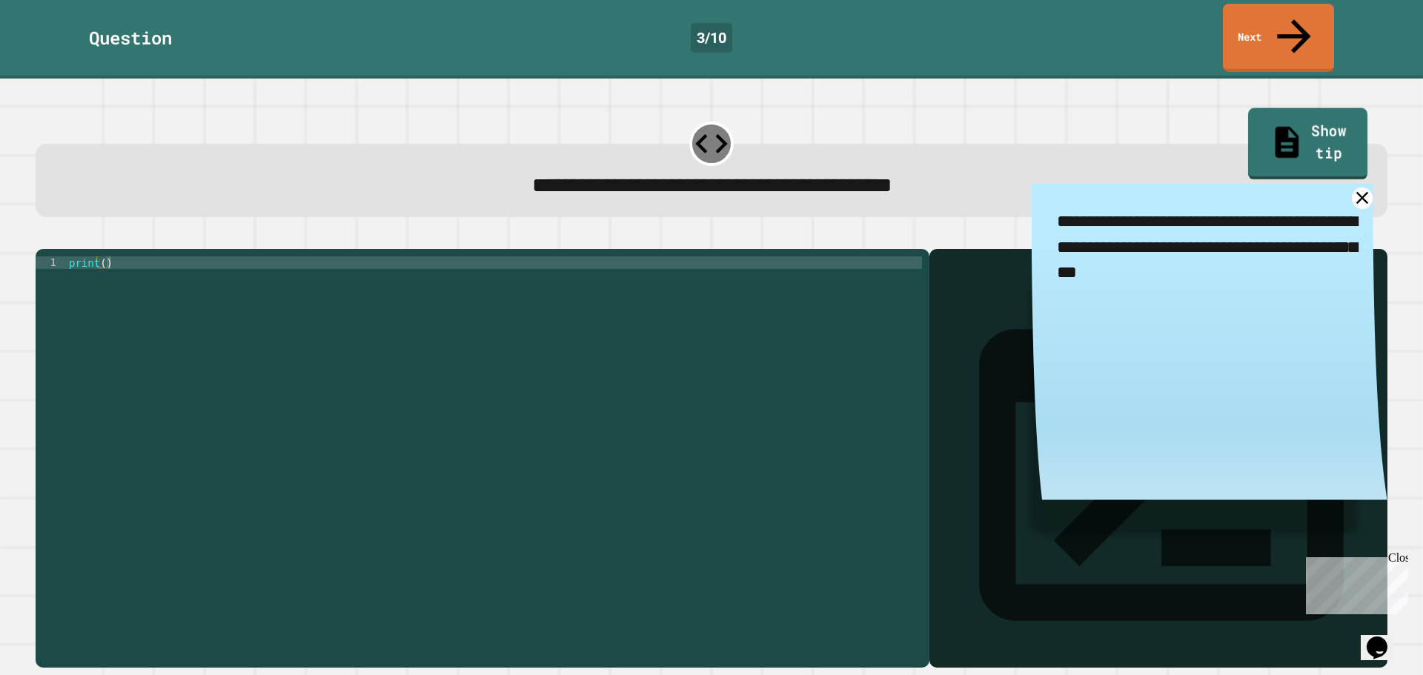
click at [1248, 108] on link "Show tip" at bounding box center [1307, 144] width 119 height 72
click at [1267, 108] on link "Show tip" at bounding box center [1308, 144] width 121 height 72
click at [1271, 124] on icon at bounding box center [1288, 142] width 34 height 37
click at [1350, 185] on icon at bounding box center [1363, 198] width 26 height 26
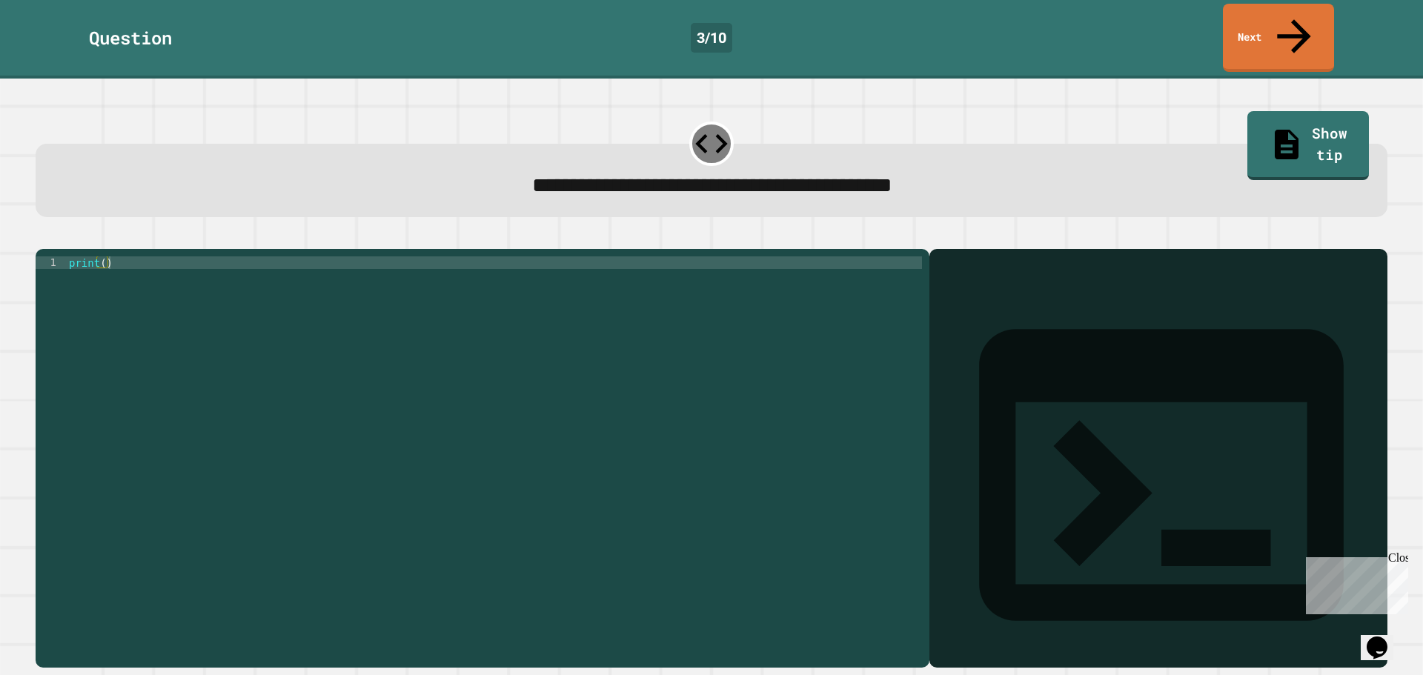
click at [126, 256] on div "print ( )" at bounding box center [494, 457] width 856 height 403
type textarea "**********"
click at [1274, 22] on link "Next" at bounding box center [1278, 36] width 107 height 72
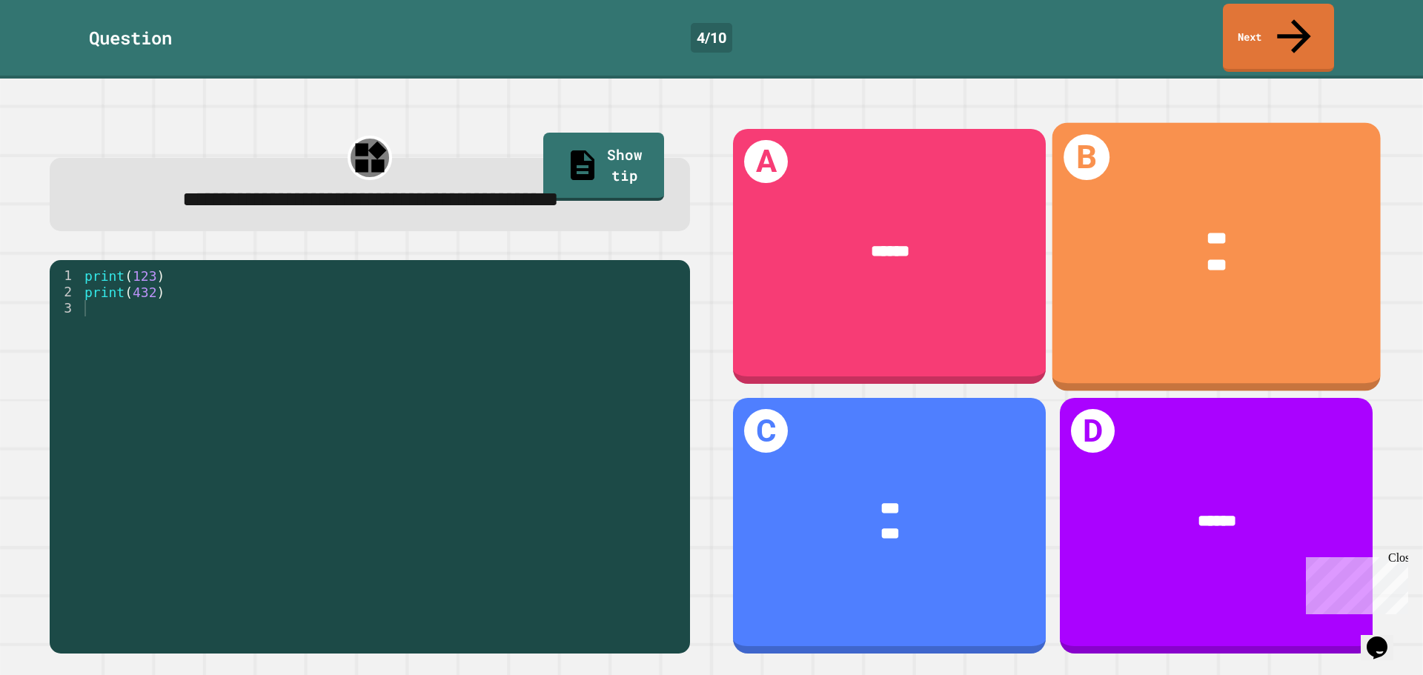
click at [1169, 258] on div "*** ***" at bounding box center [1217, 252] width 328 height 122
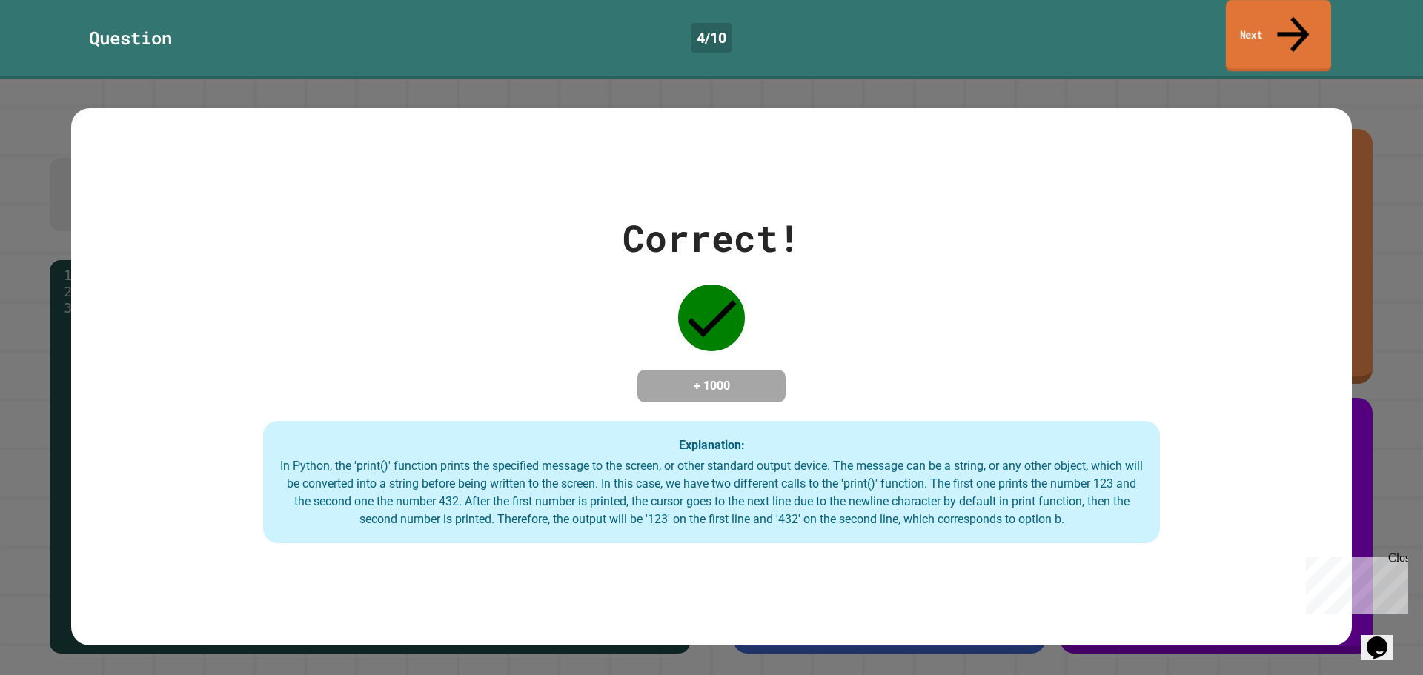
click at [1285, 24] on link "Next" at bounding box center [1278, 36] width 105 height 72
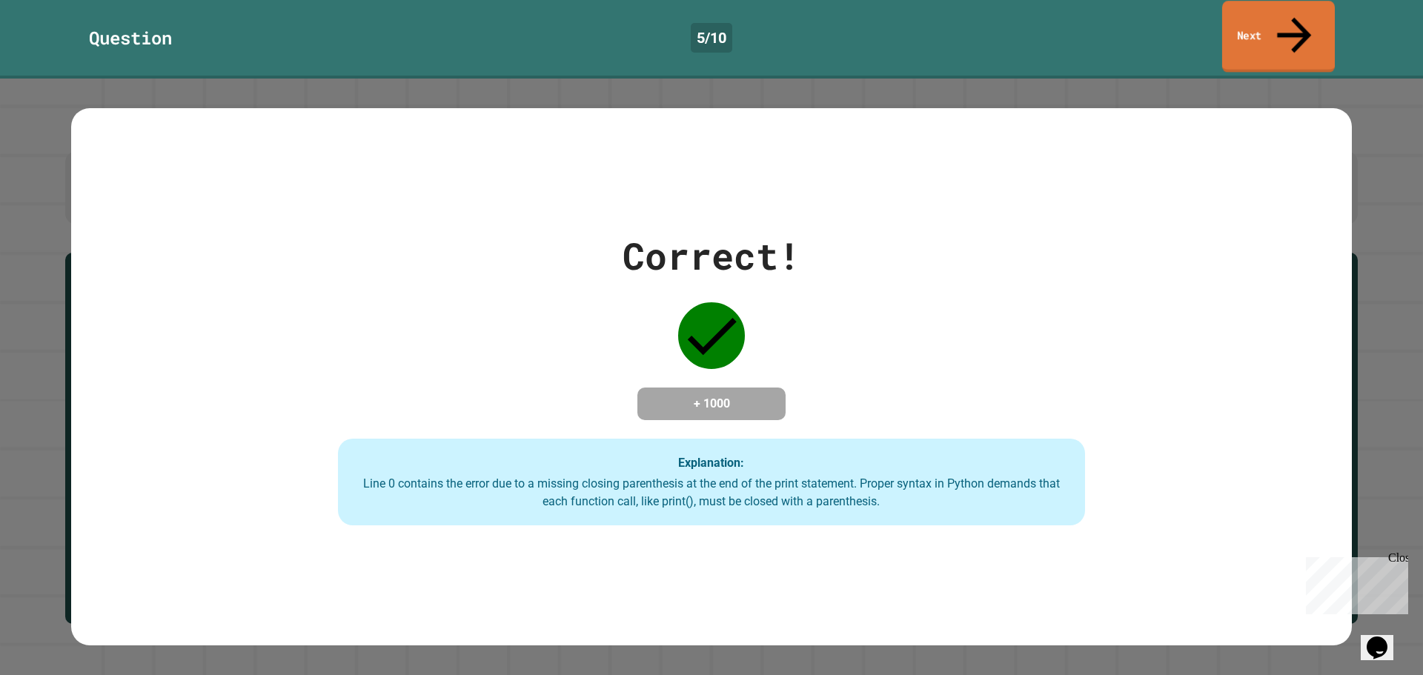
click at [1270, 15] on link "Next" at bounding box center [1278, 37] width 113 height 72
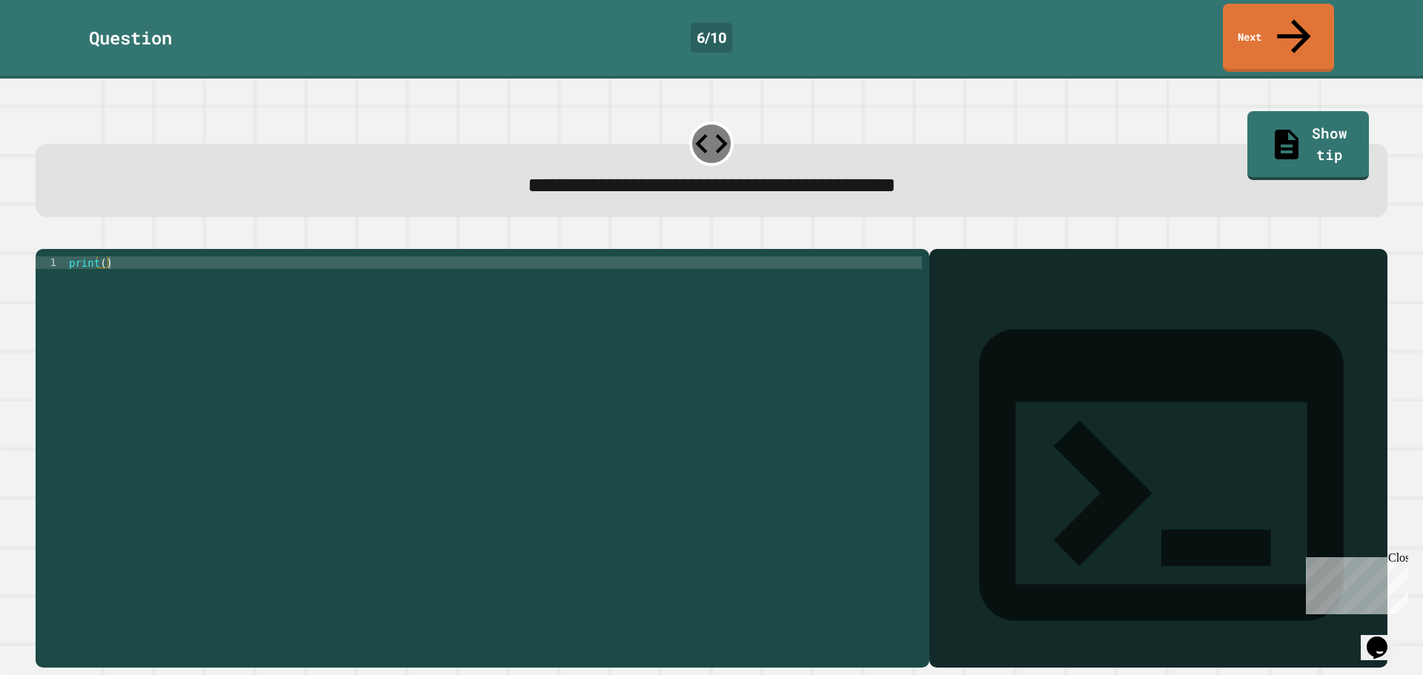
click at [122, 256] on div "print ( )" at bounding box center [494, 457] width 856 height 403
type textarea "**********"
click at [1270, 13] on link "Next" at bounding box center [1278, 37] width 110 height 72
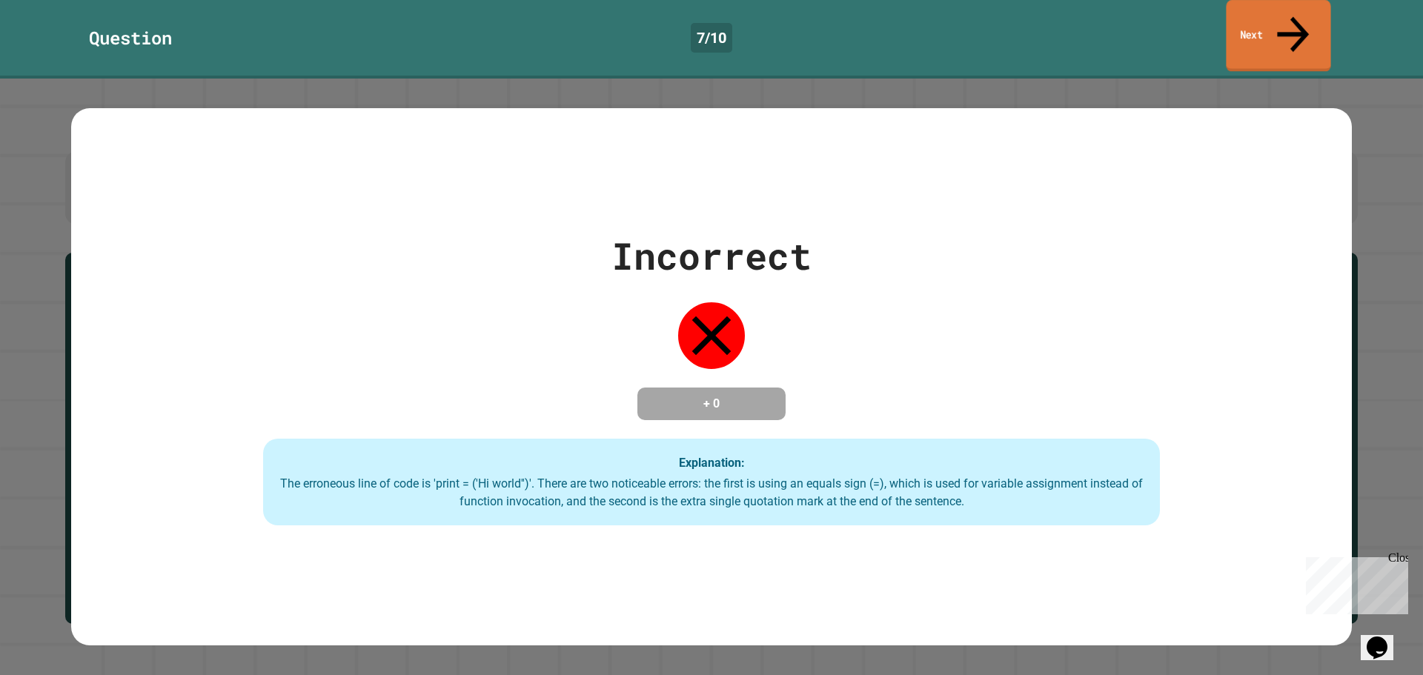
click at [1262, 18] on link "Next" at bounding box center [1278, 36] width 105 height 72
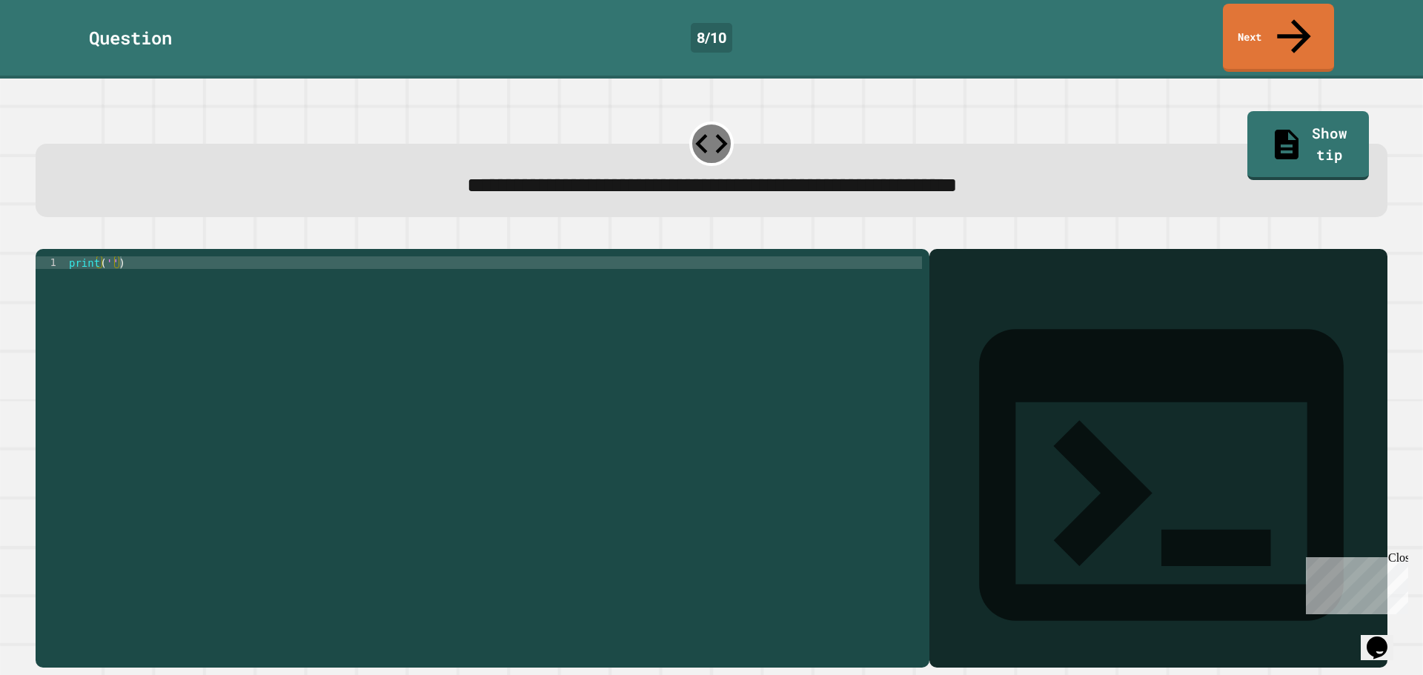
click at [106, 256] on div "print ( '' )" at bounding box center [494, 457] width 856 height 403
type textarea "**********"
click at [1256, 24] on link "Next" at bounding box center [1278, 37] width 113 height 72
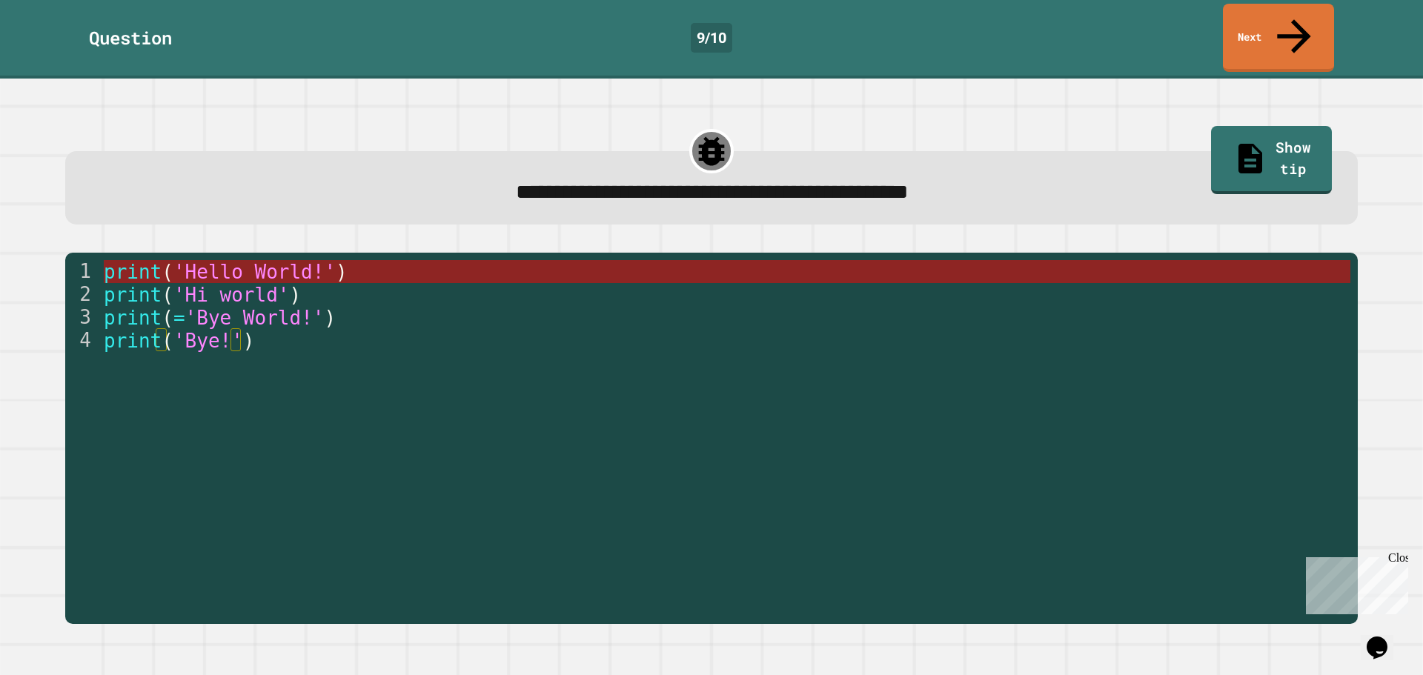
click at [336, 261] on span ")" at bounding box center [342, 272] width 12 height 22
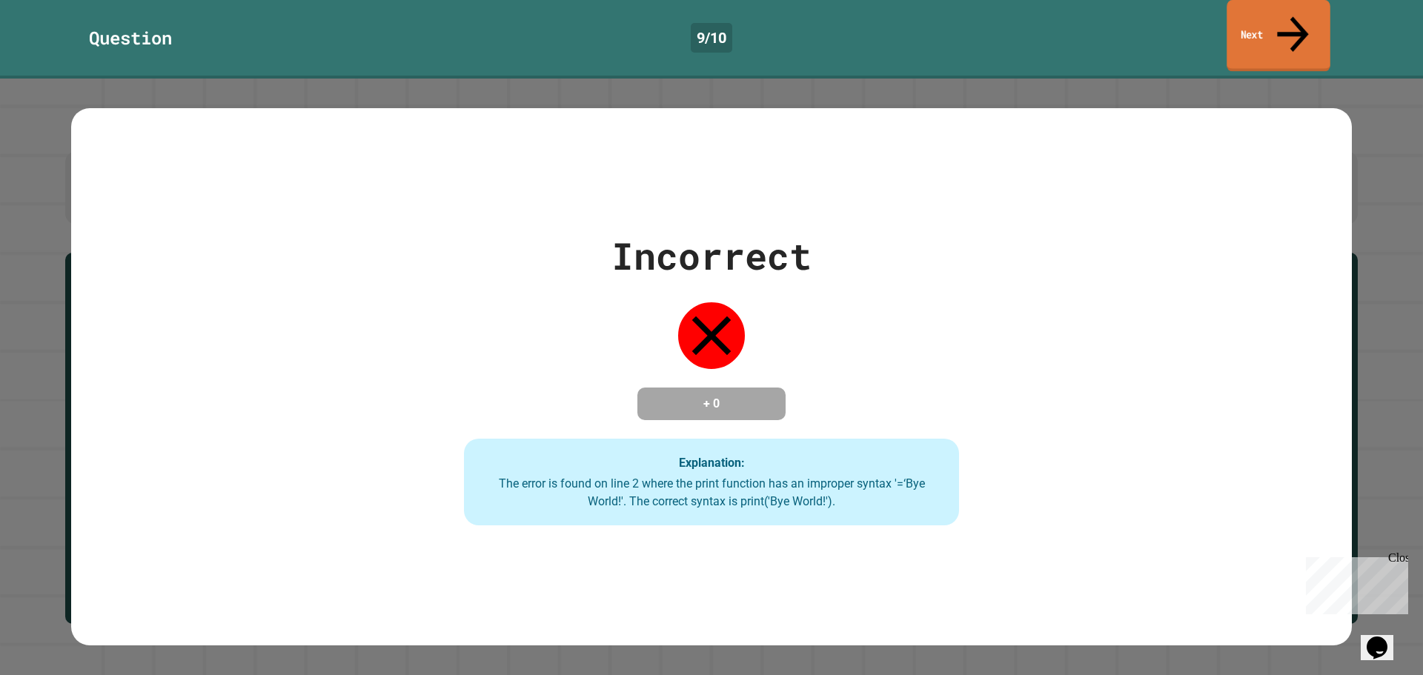
click at [1242, 8] on link "Next" at bounding box center [1278, 36] width 103 height 72
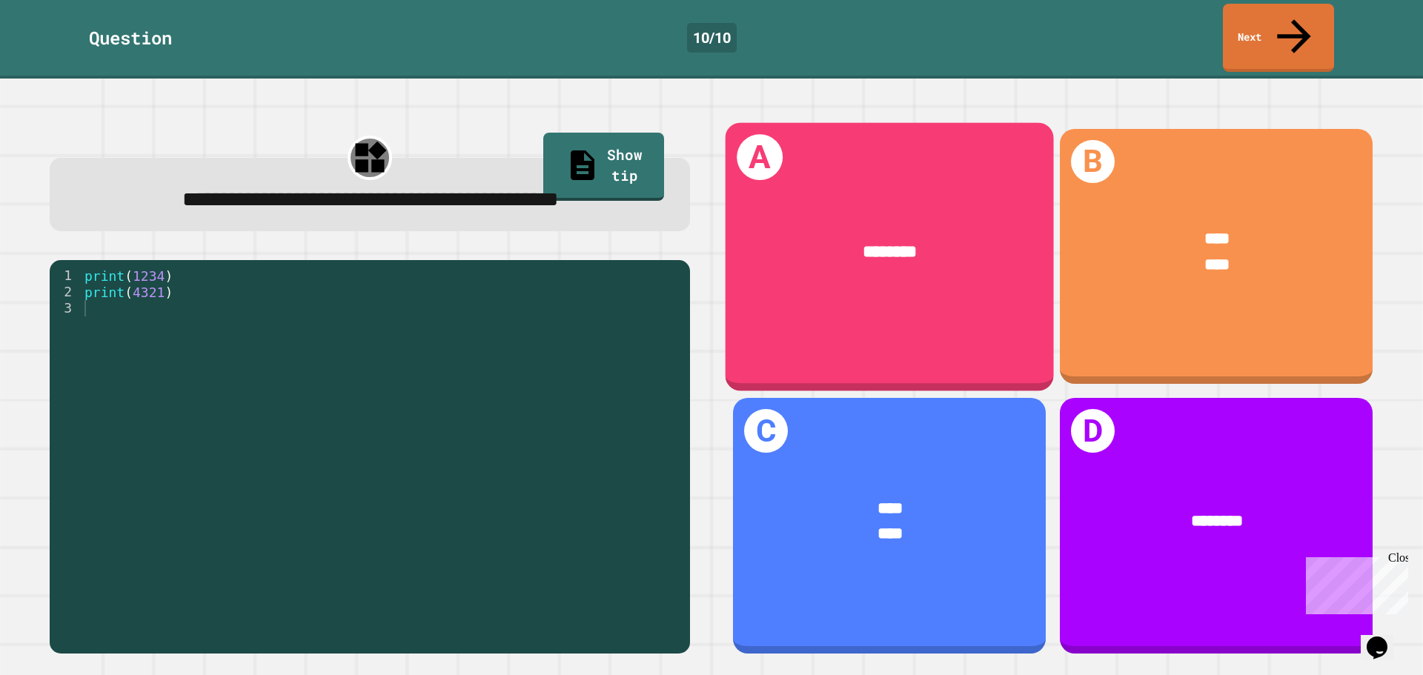
click at [849, 291] on div "A ********" at bounding box center [890, 256] width 328 height 268
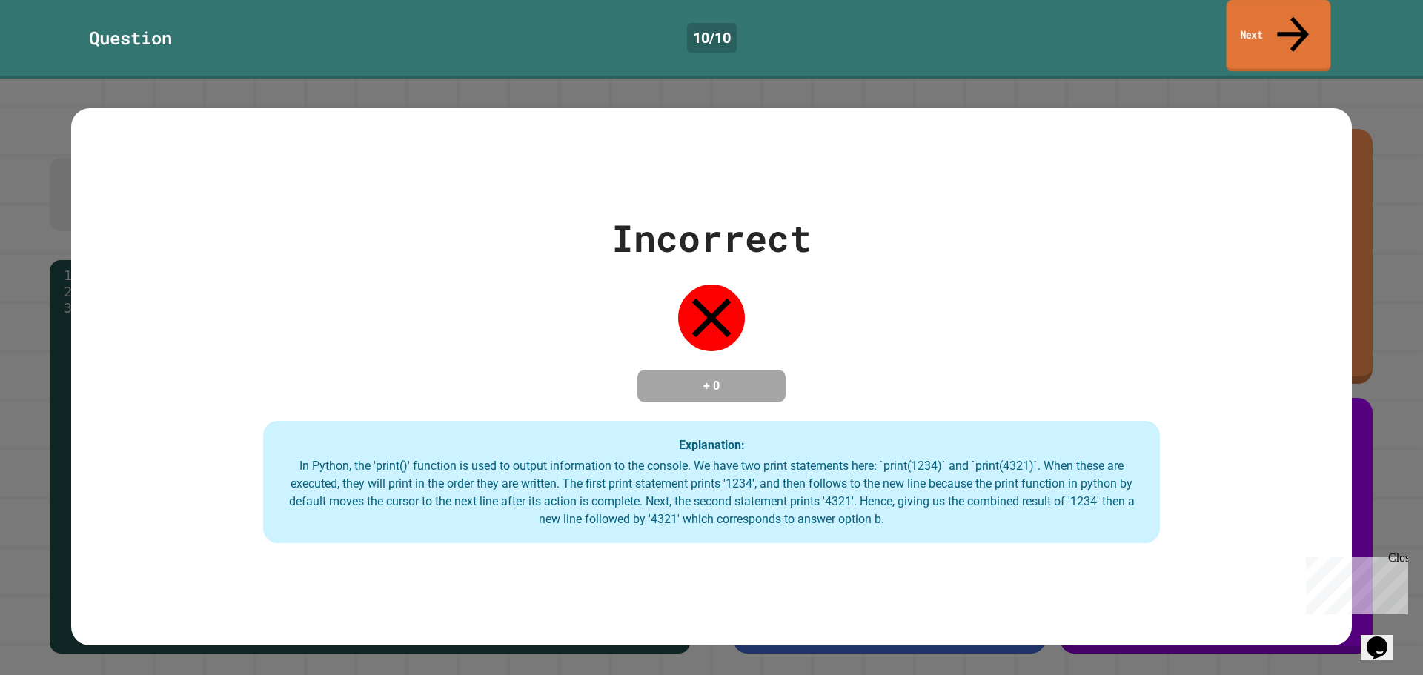
click at [1305, 24] on link "Next" at bounding box center [1279, 36] width 105 height 72
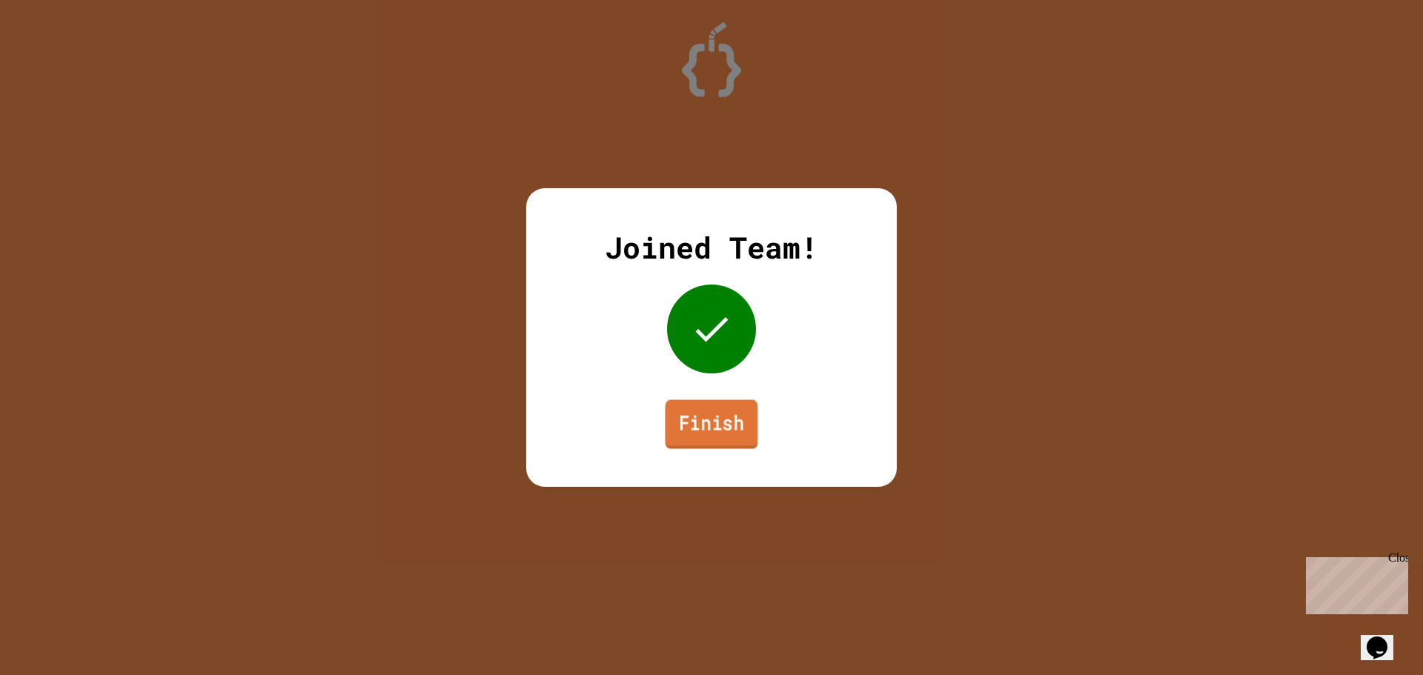
click at [734, 413] on link "Finish" at bounding box center [711, 424] width 93 height 49
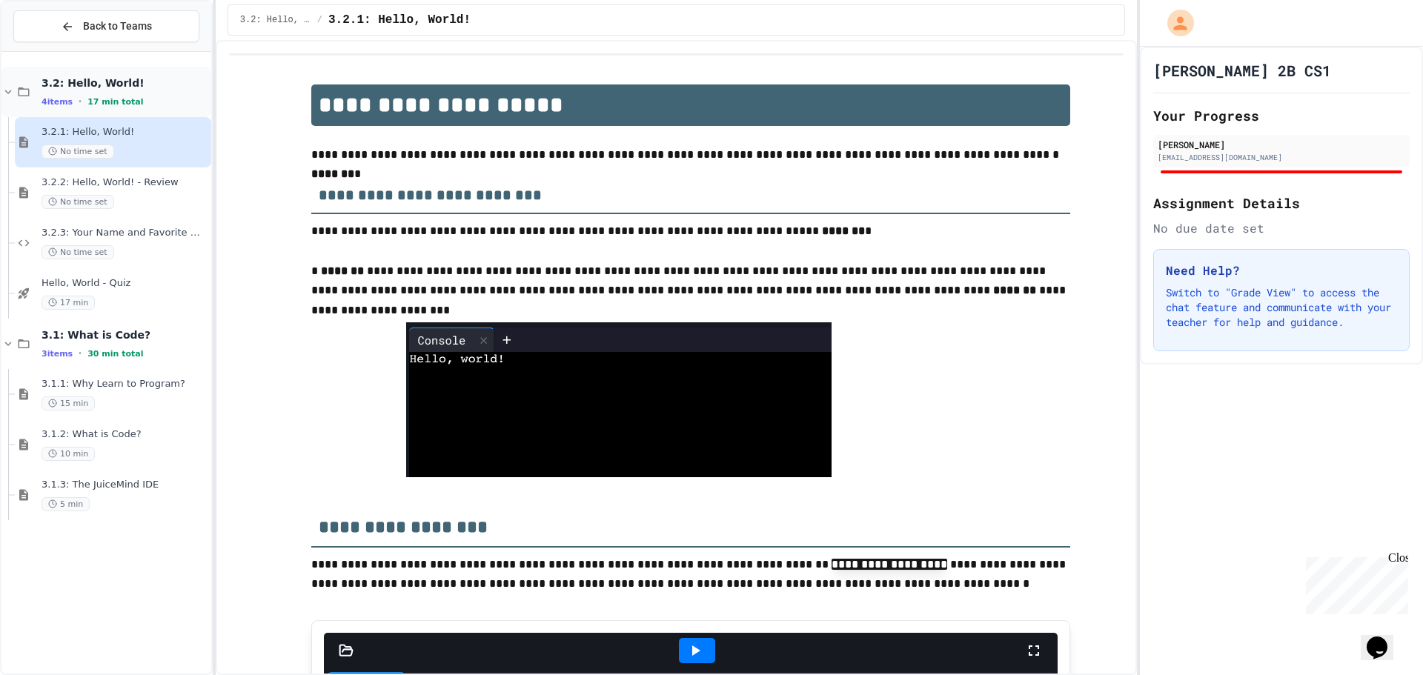
click at [161, 105] on div "4 items • 17 min total" at bounding box center [125, 102] width 167 height 12
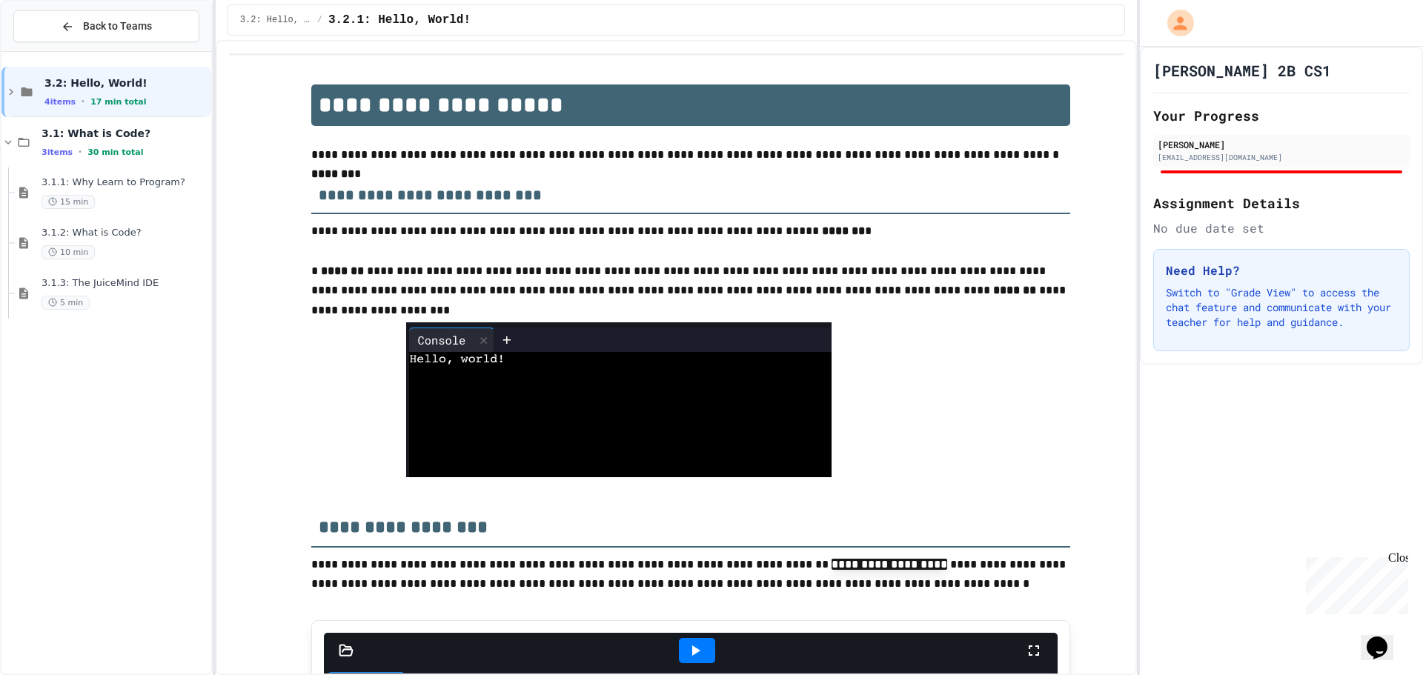
click at [161, 105] on div "4 items • 17 min total" at bounding box center [126, 102] width 164 height 12
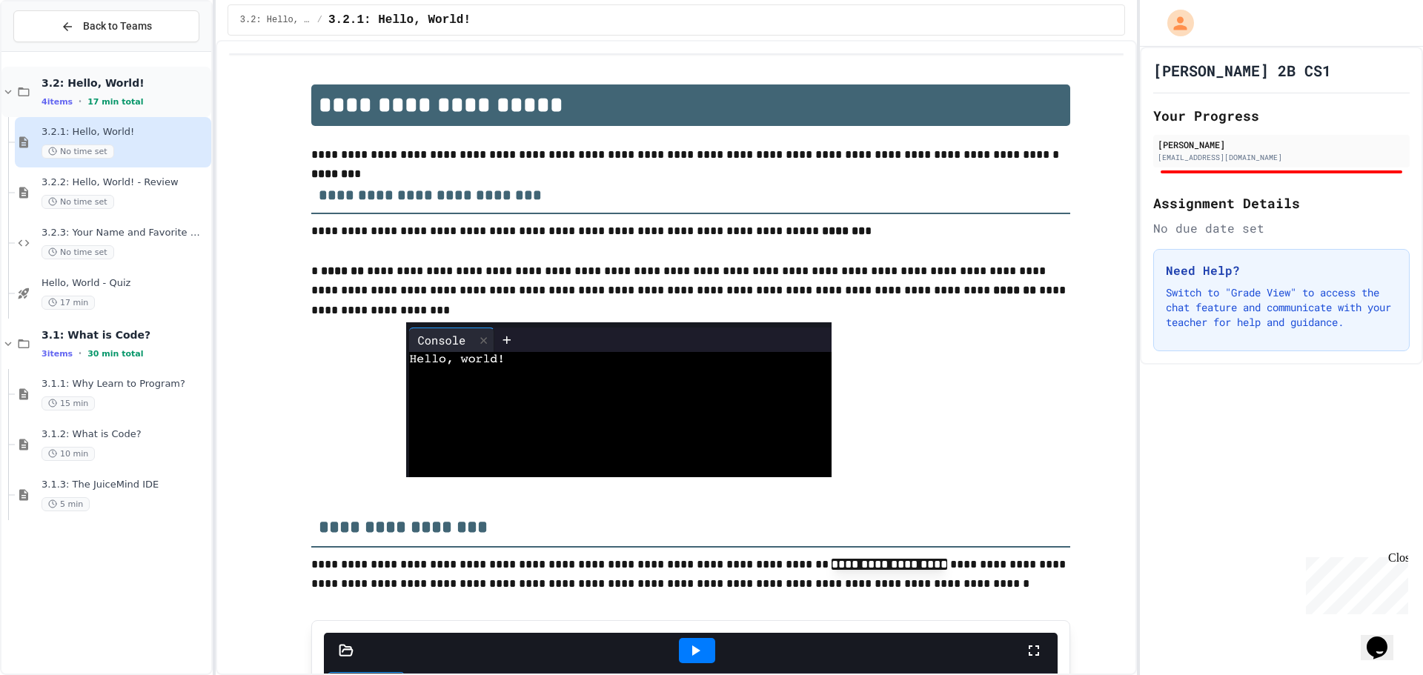
click at [146, 97] on div "4 items • 17 min total" at bounding box center [125, 102] width 167 height 12
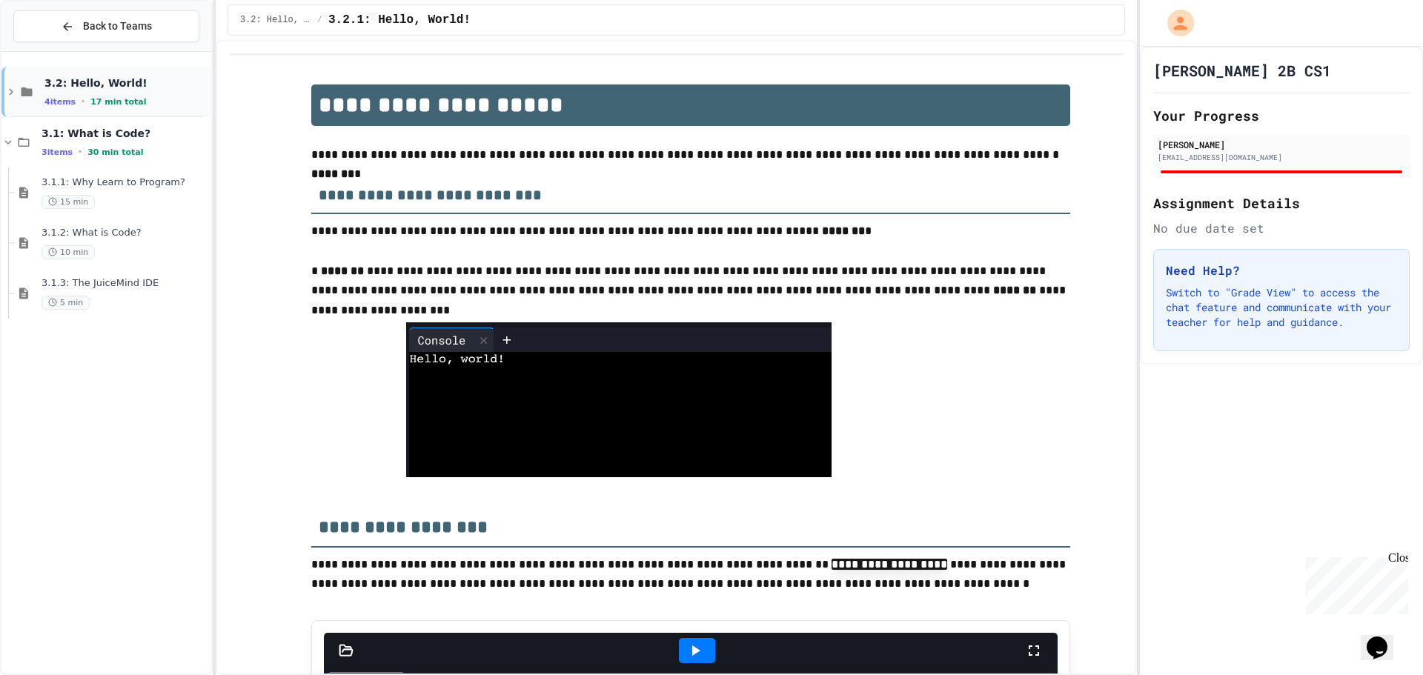
click at [130, 94] on div "3.2: Hello, World! 4 items • 17 min total" at bounding box center [126, 91] width 164 height 31
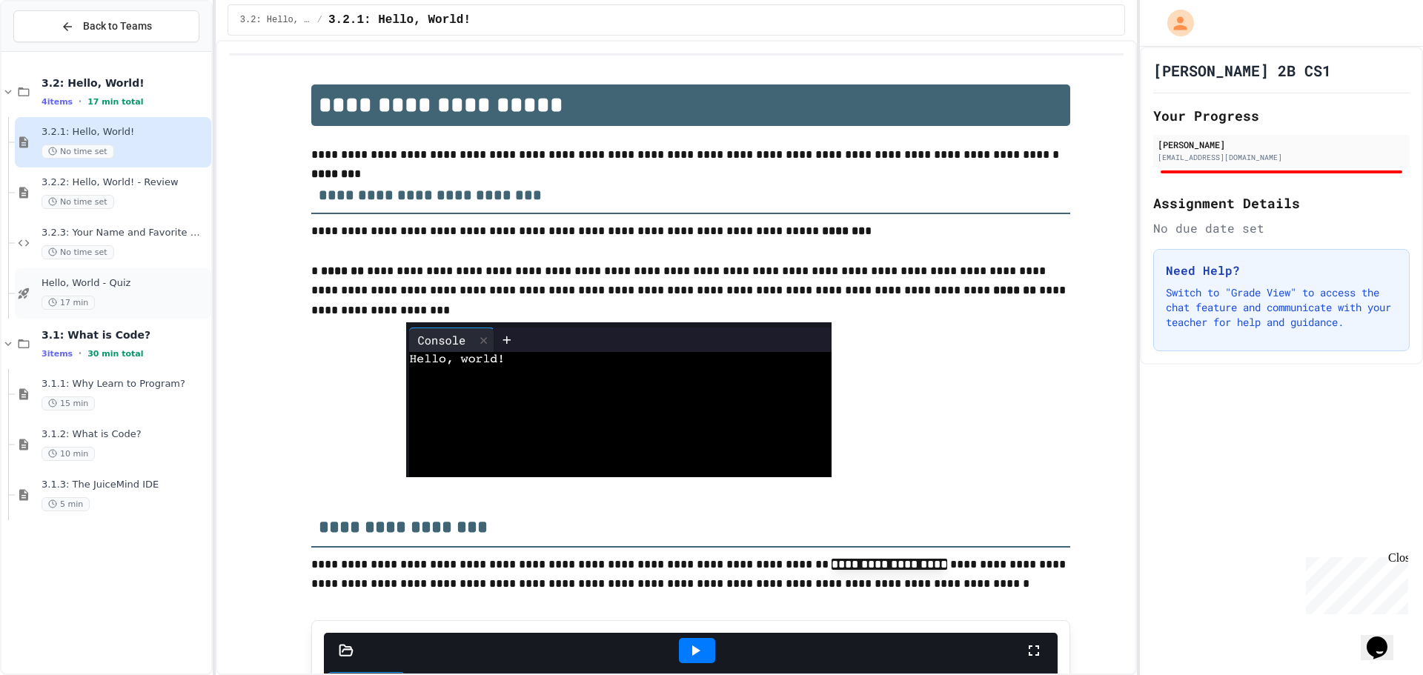
click at [140, 301] on div "17 min" at bounding box center [125, 303] width 167 height 14
